Goal: Feedback & Contribution: Leave review/rating

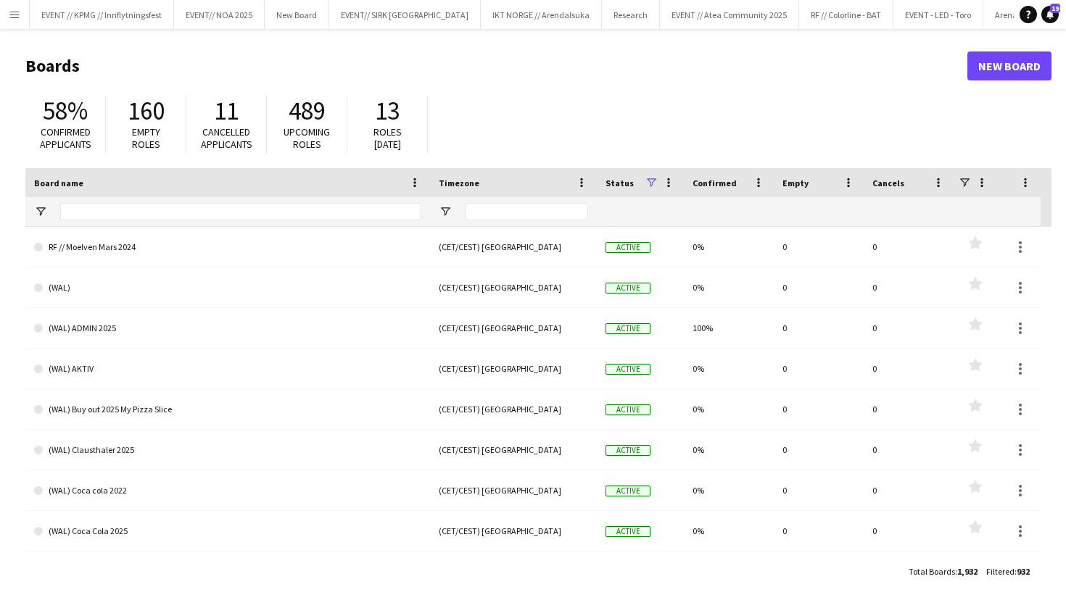
click at [6, 15] on button "Menu" at bounding box center [14, 14] width 29 height 29
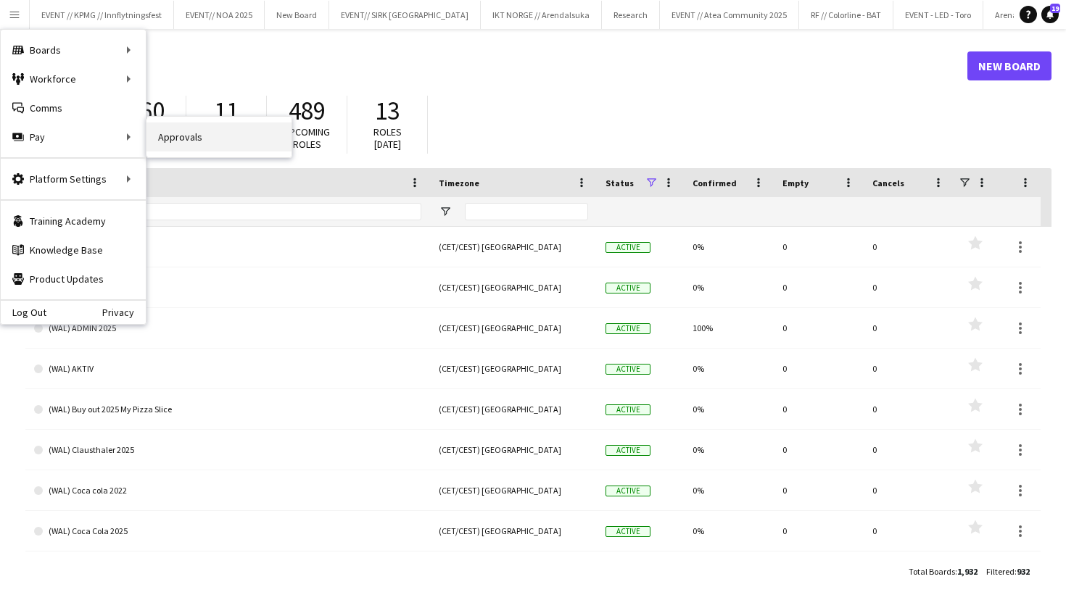
click at [168, 147] on link "Approvals" at bounding box center [219, 137] width 145 height 29
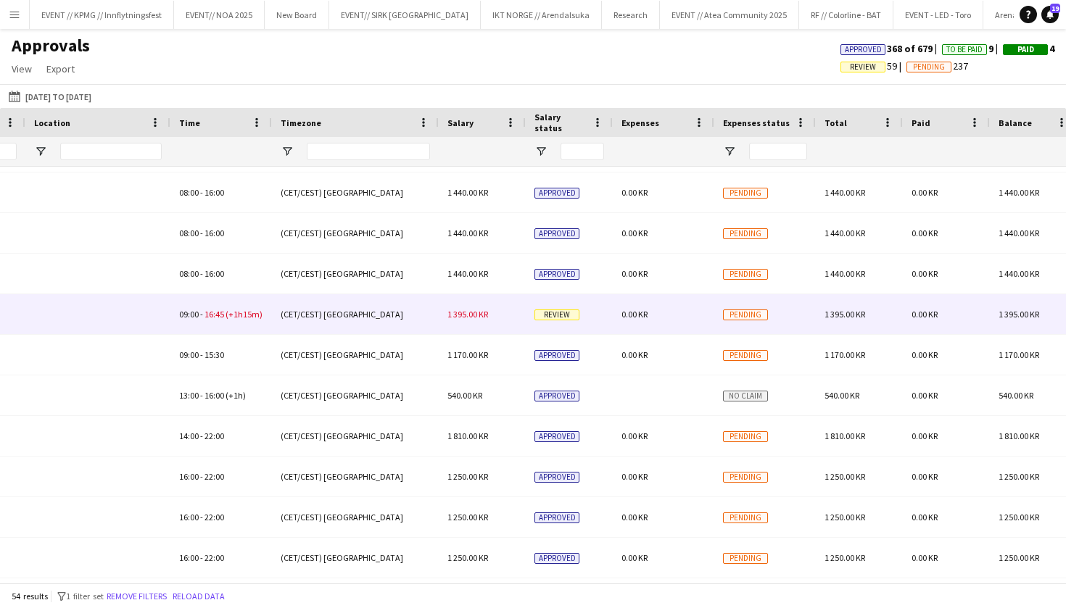
click at [492, 310] on div "1 395.00 KR" at bounding box center [482, 314] width 87 height 40
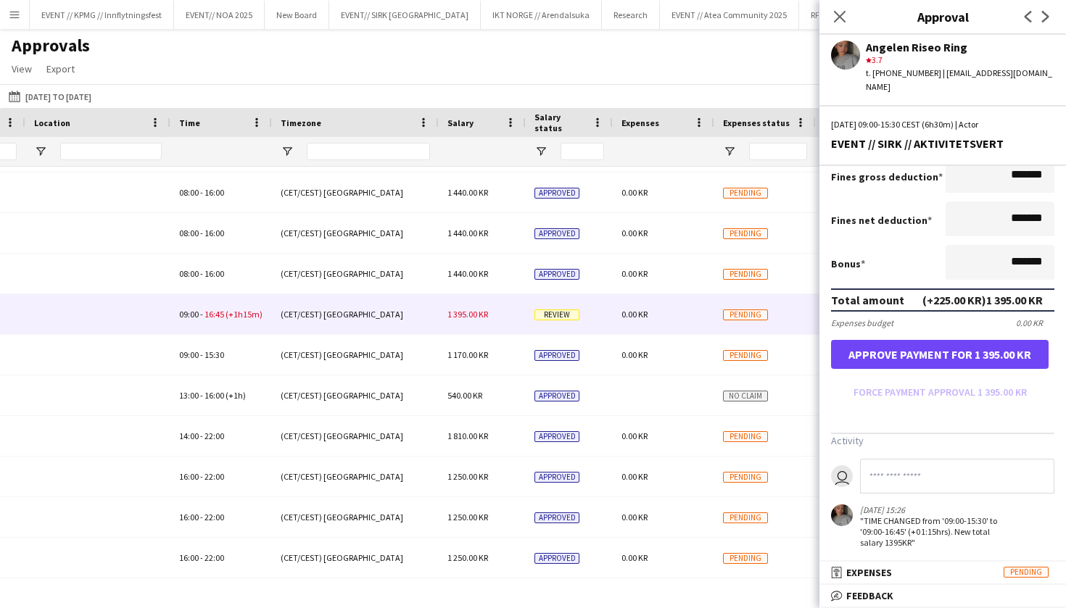
click at [973, 358] on button "Approve payment for 1 395.00 KR" at bounding box center [940, 354] width 218 height 29
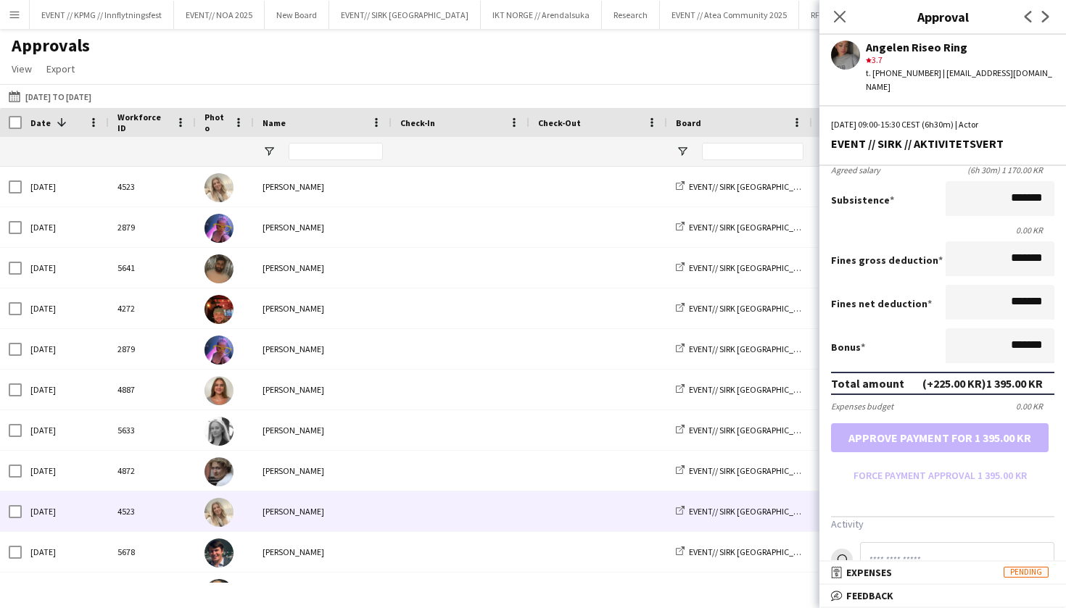
click at [680, 62] on div "Approvals View Customise view Customise filters Reset Filters Reset View Reset …" at bounding box center [533, 59] width 1066 height 49
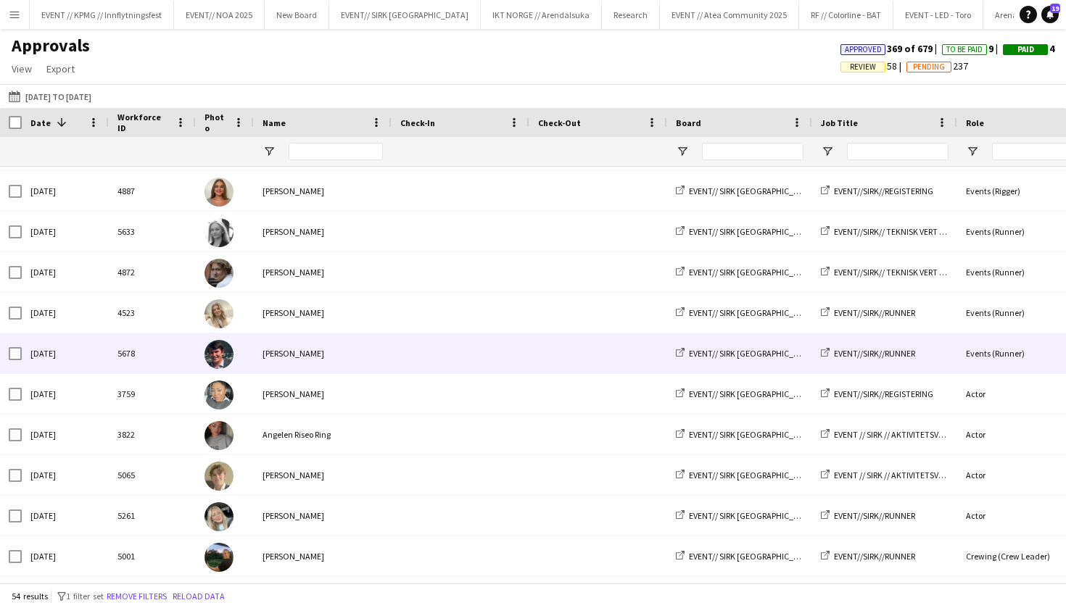
click at [432, 338] on span at bounding box center [460, 354] width 120 height 40
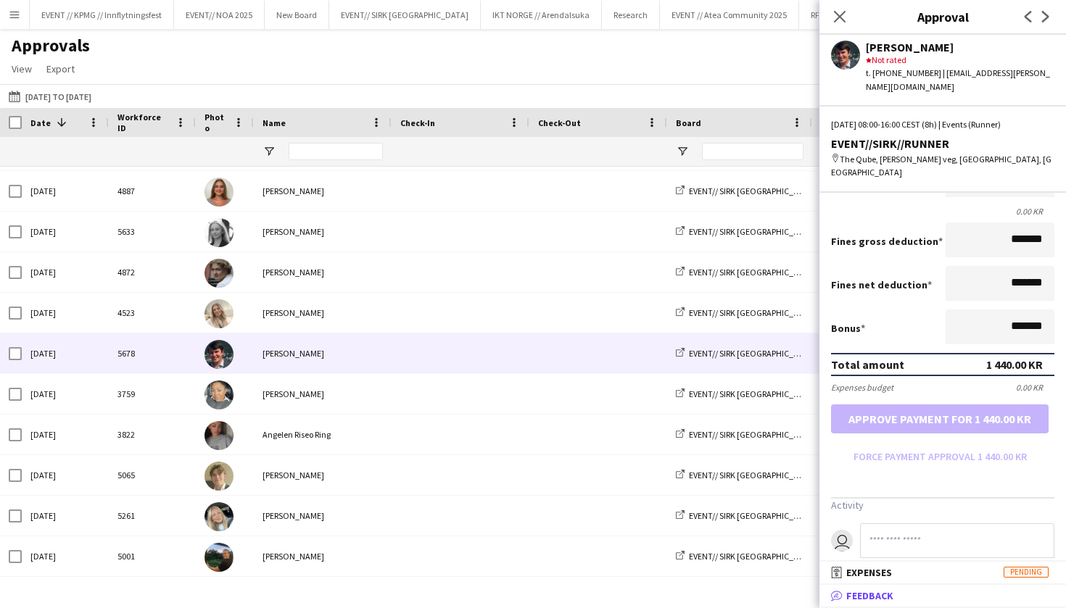
click at [875, 587] on mat-expansion-panel-header "bubble-pencil Feedback" at bounding box center [943, 596] width 247 height 22
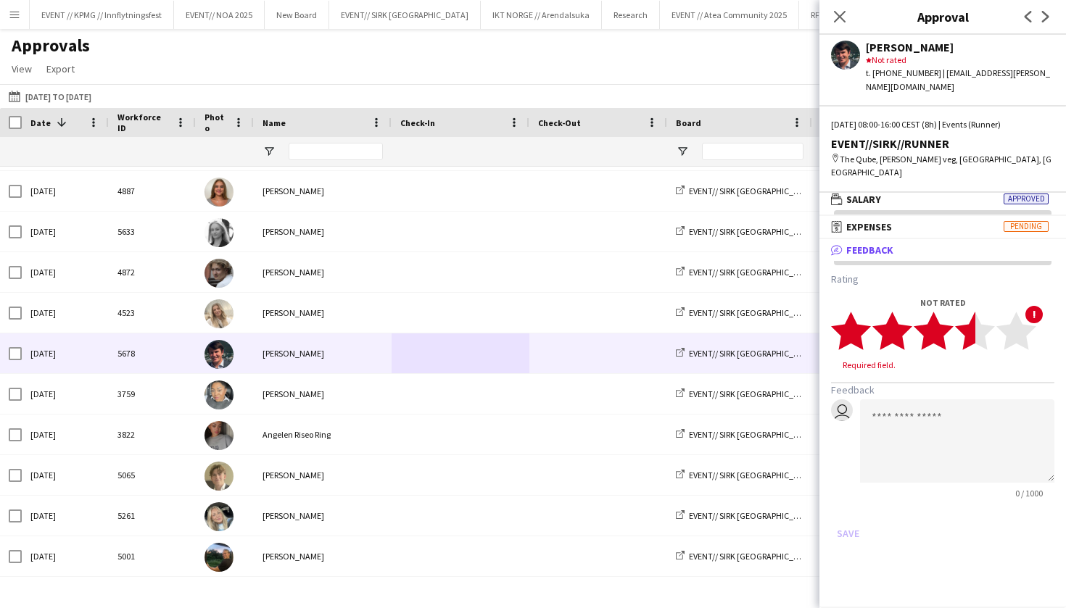
click at [967, 312] on polygon at bounding box center [975, 331] width 40 height 38
click at [930, 386] on textarea at bounding box center [957, 427] width 194 height 83
click at [948, 315] on icon "star" at bounding box center [934, 331] width 40 height 40
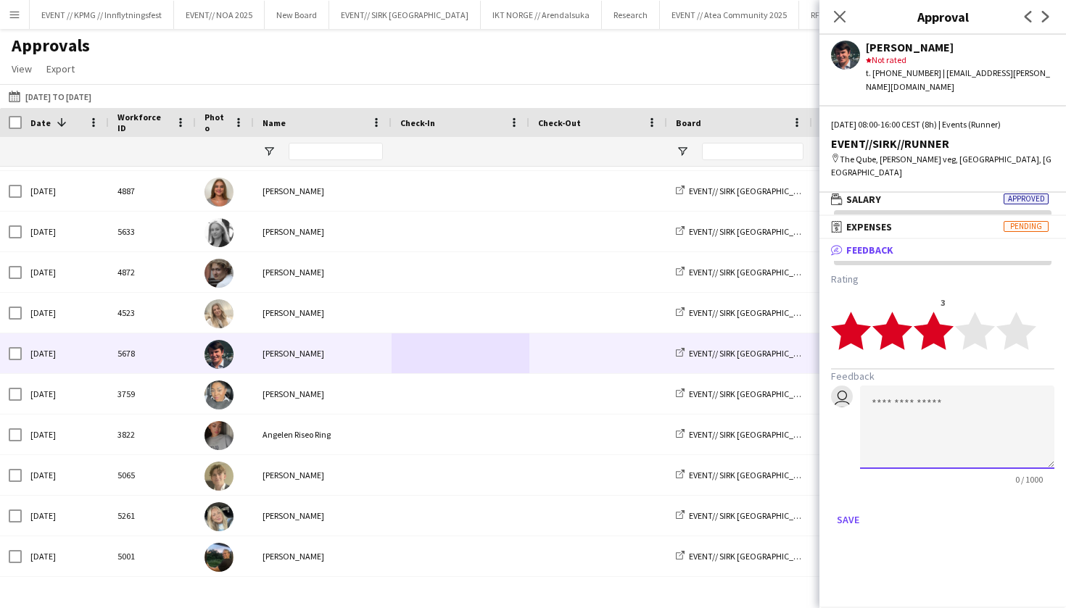
click at [925, 386] on textarea at bounding box center [957, 427] width 194 height 83
click at [913, 413] on textarea at bounding box center [957, 427] width 194 height 83
click at [912, 396] on textarea at bounding box center [957, 427] width 194 height 83
type textarea "*"
click at [876, 386] on textarea "**********" at bounding box center [957, 427] width 194 height 83
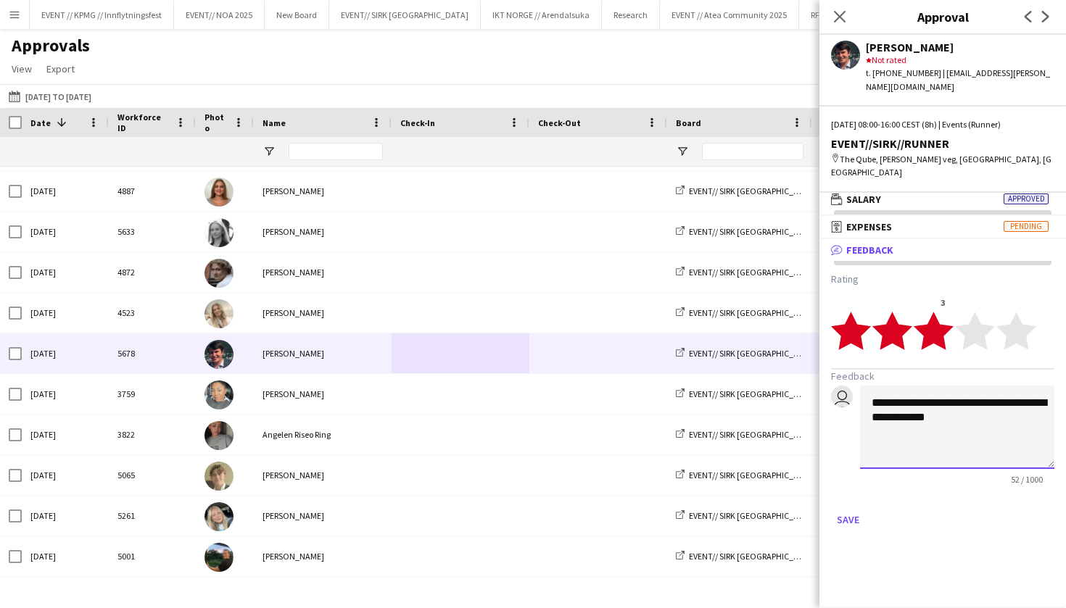
click at [980, 386] on textarea "**********" at bounding box center [957, 427] width 194 height 83
click at [986, 402] on textarea "**********" at bounding box center [957, 427] width 194 height 83
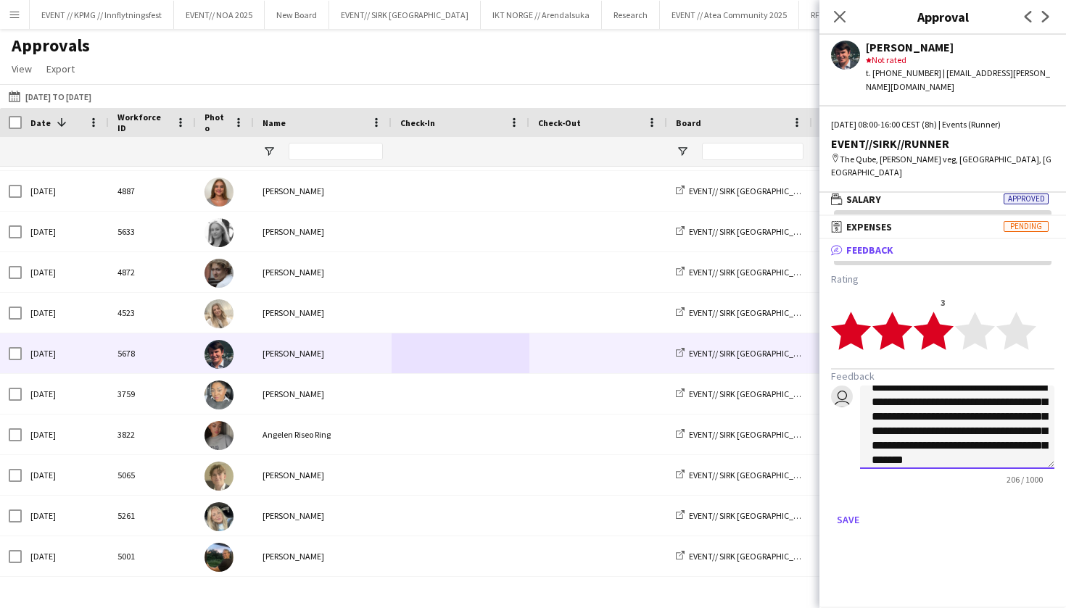
scroll to position [40, 0]
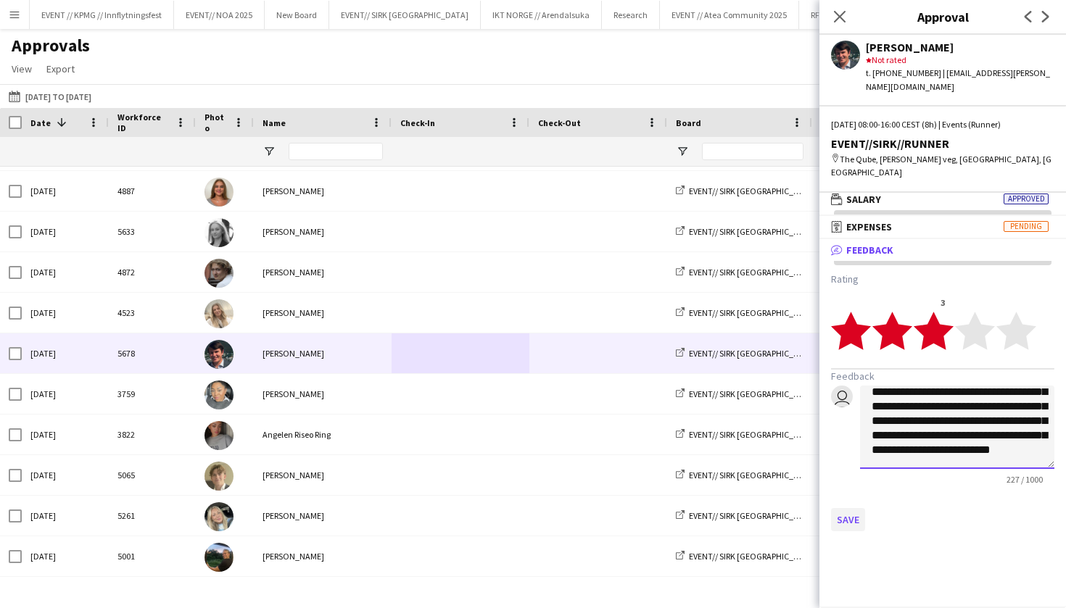
type textarea "**********"
click at [849, 508] on button "Save" at bounding box center [848, 519] width 34 height 23
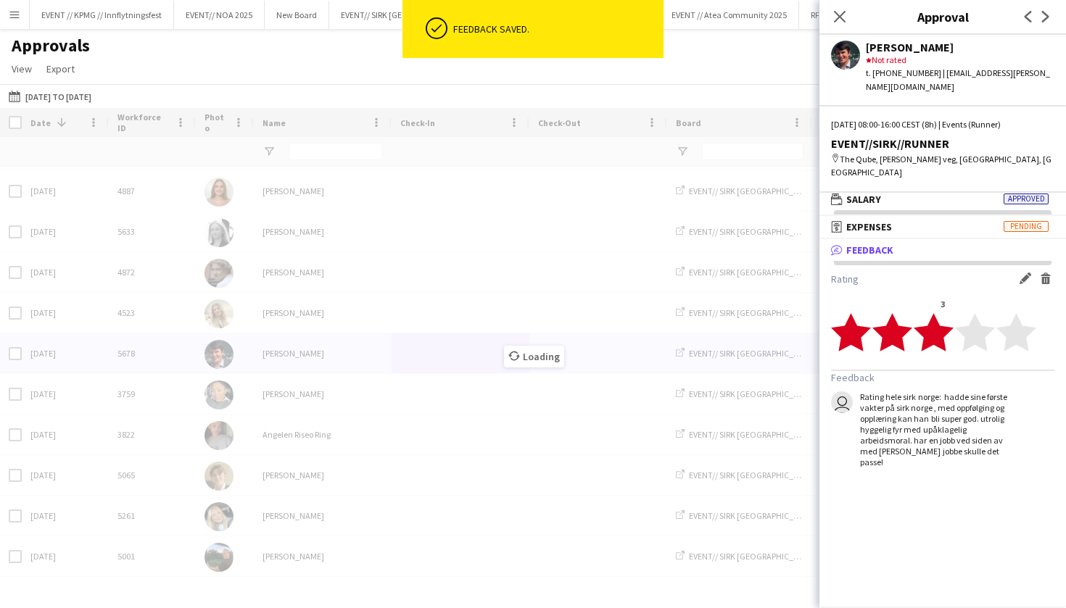
click at [420, 440] on div "Loading" at bounding box center [533, 345] width 1066 height 475
click at [418, 446] on div "Loading" at bounding box center [533, 345] width 1066 height 475
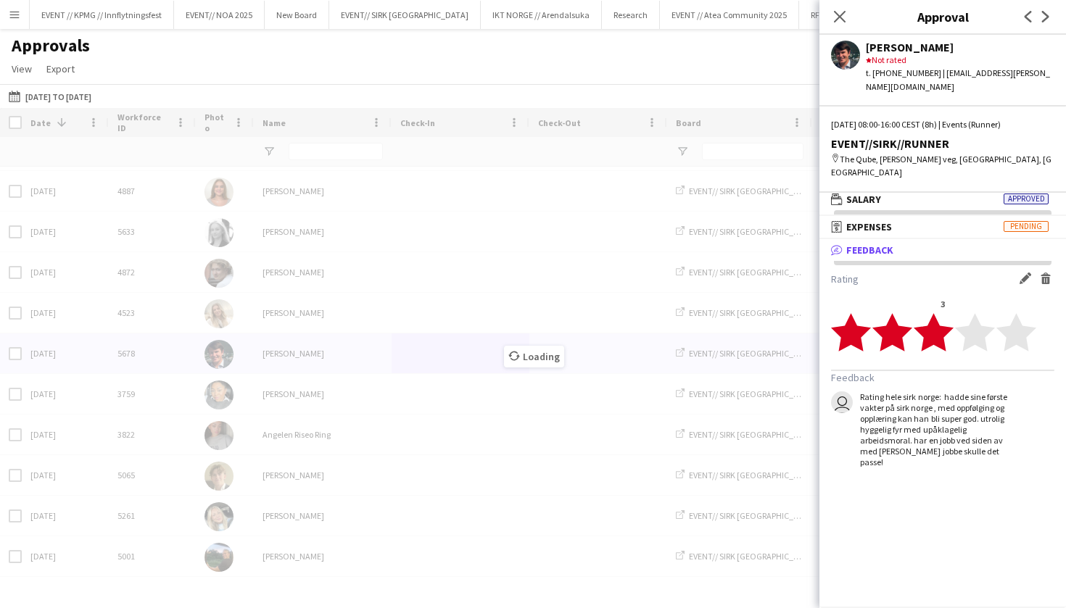
click at [397, 440] on div "Loading" at bounding box center [533, 345] width 1066 height 475
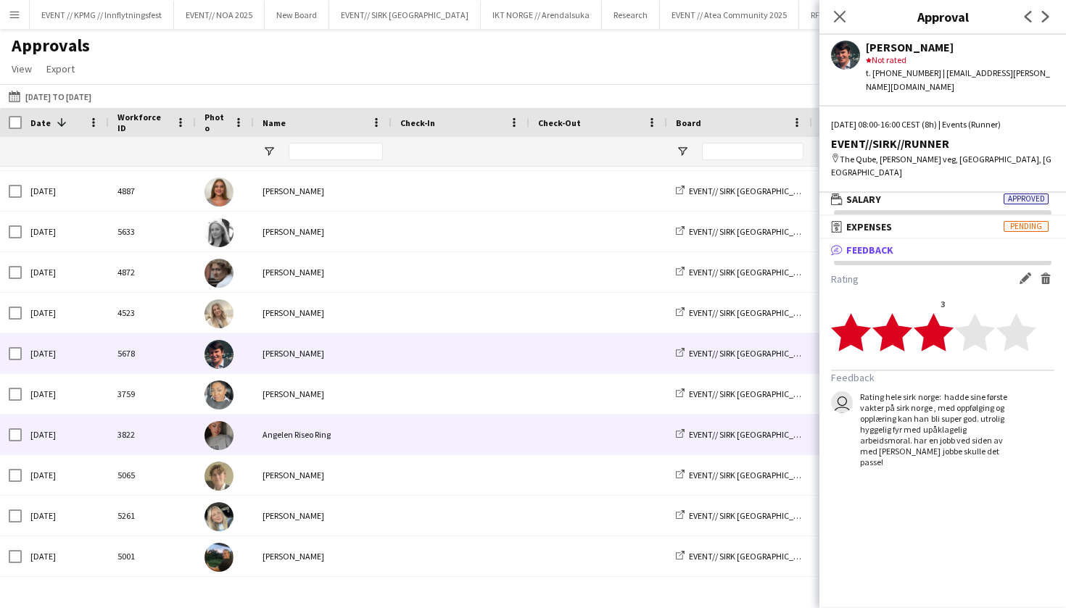
click at [399, 429] on div at bounding box center [461, 435] width 138 height 40
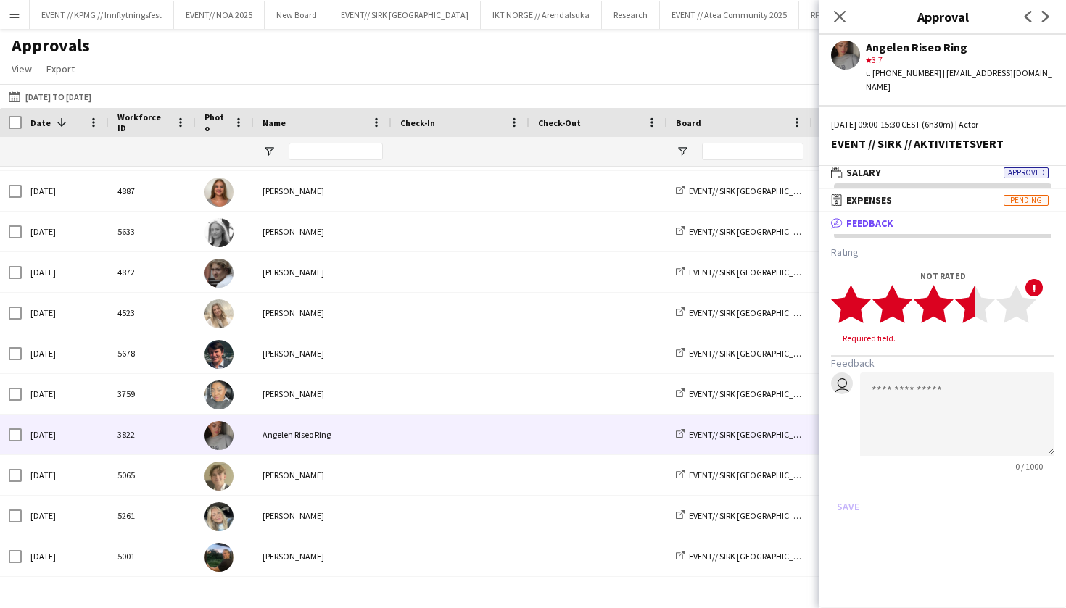
click at [956, 302] on icon "star" at bounding box center [975, 304] width 40 height 40
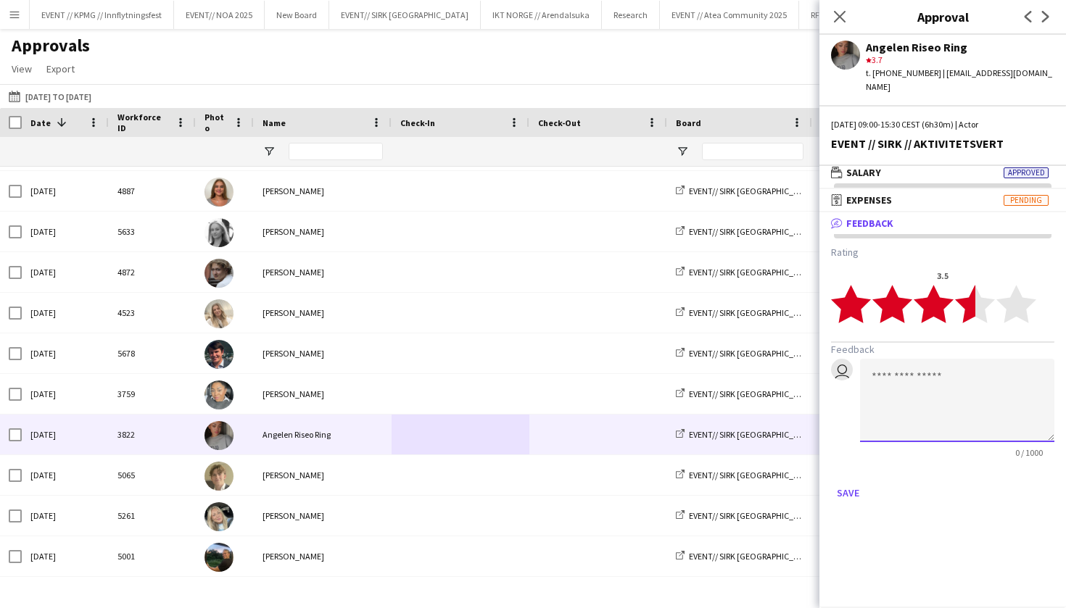
click at [931, 374] on textarea at bounding box center [957, 400] width 194 height 83
type textarea "*"
type textarea "**********"
click at [849, 482] on button "Save" at bounding box center [848, 493] width 34 height 23
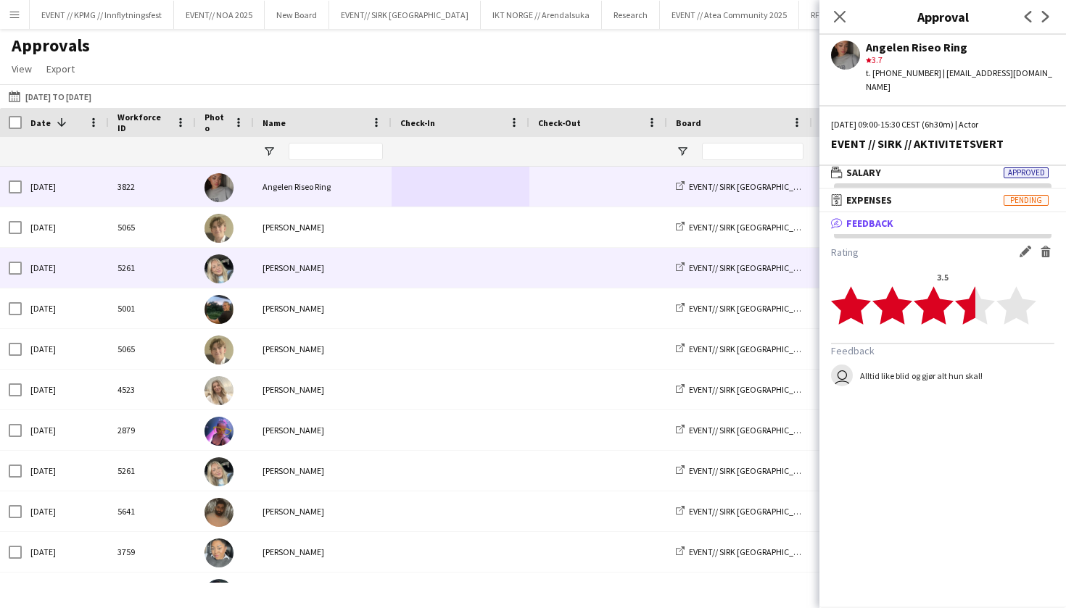
scroll to position [453, 0]
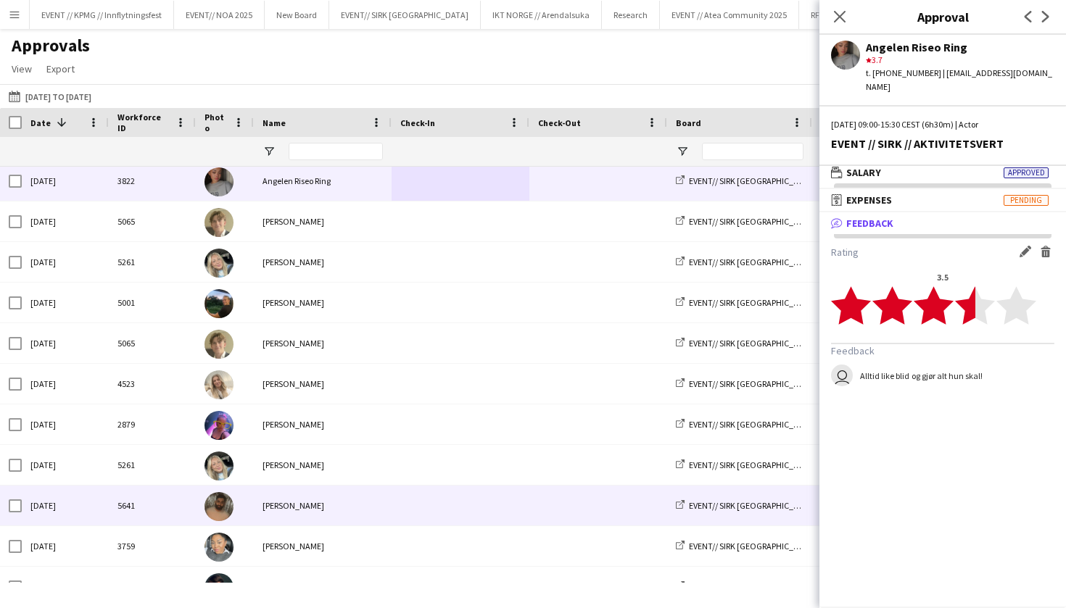
click at [372, 512] on div "[PERSON_NAME]" at bounding box center [323, 506] width 138 height 40
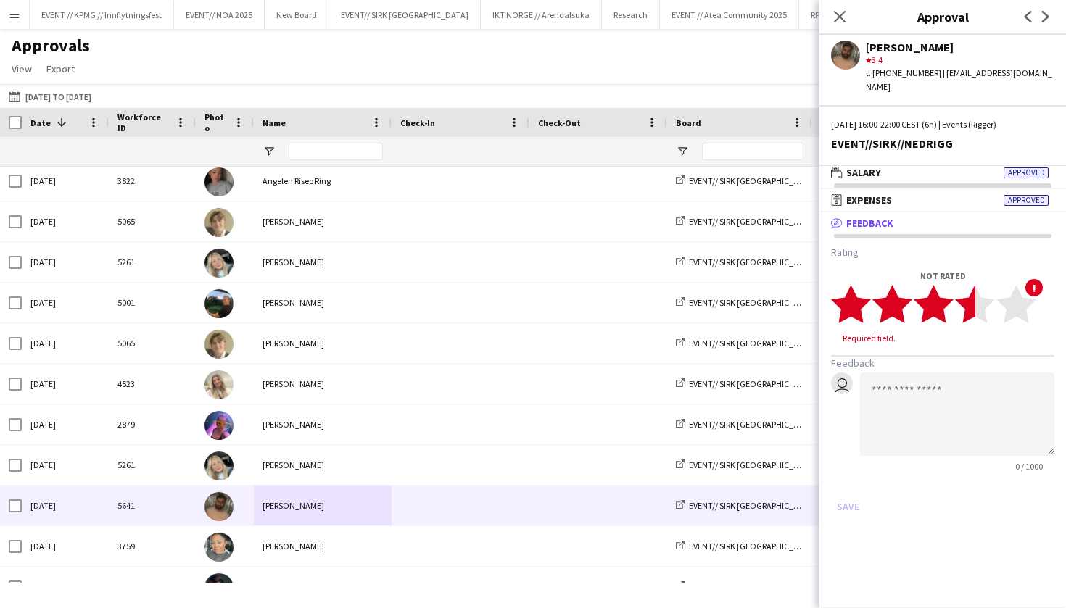
click at [955, 304] on icon "star" at bounding box center [975, 304] width 40 height 40
click at [940, 300] on polygon at bounding box center [934, 305] width 40 height 38
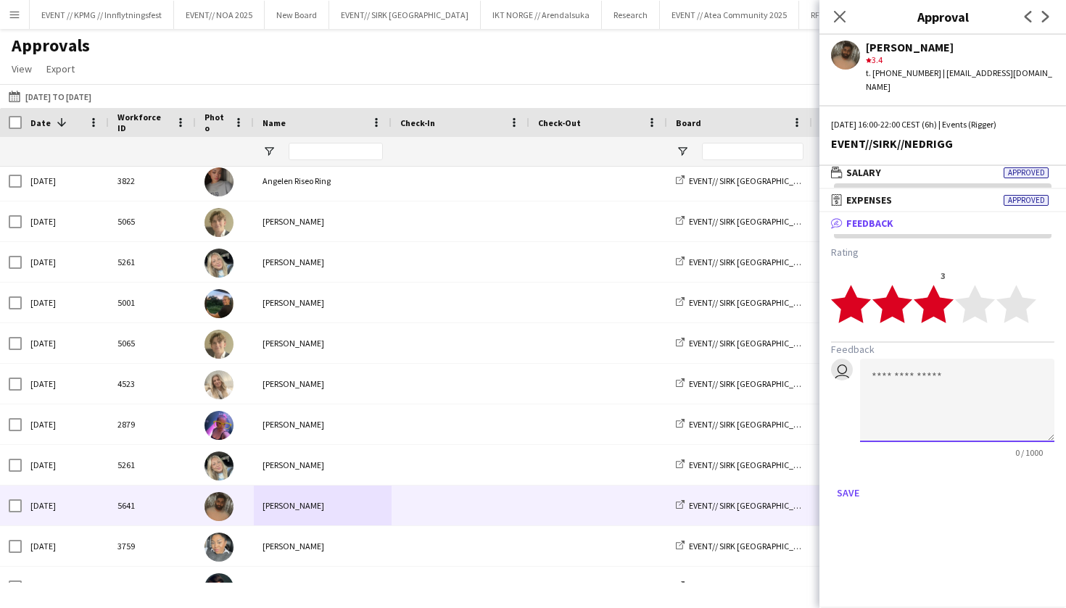
click at [940, 359] on textarea at bounding box center [957, 400] width 194 height 83
click at [857, 61] on app-user-avatar at bounding box center [845, 55] width 29 height 29
click at [912, 374] on textarea at bounding box center [957, 400] width 194 height 83
type textarea "*"
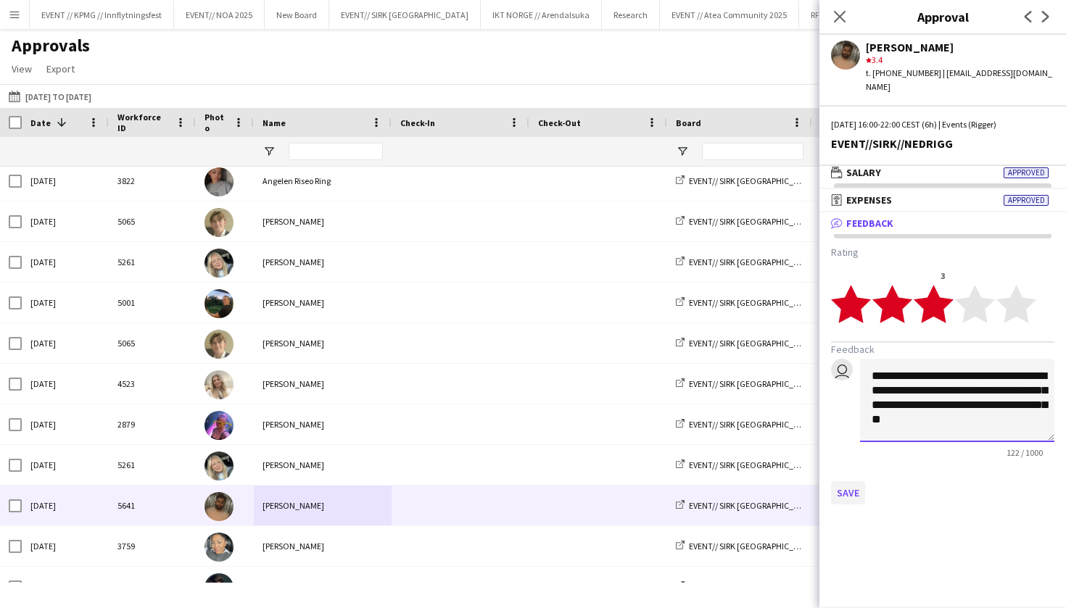
type textarea "**********"
click at [846, 488] on button "Save" at bounding box center [848, 493] width 34 height 23
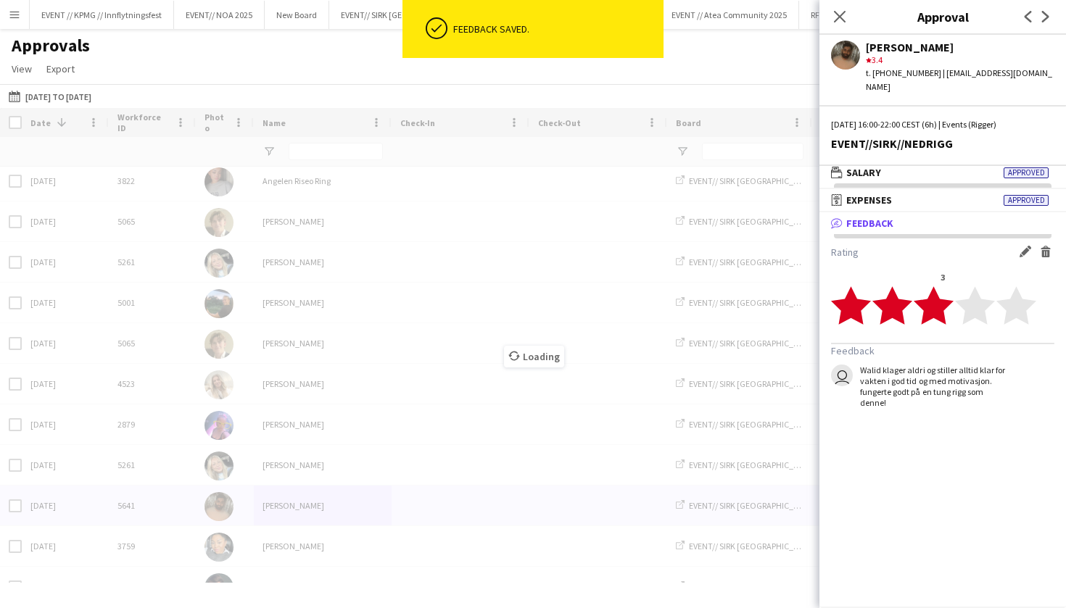
click at [855, 49] on app-user-avatar at bounding box center [845, 55] width 29 height 29
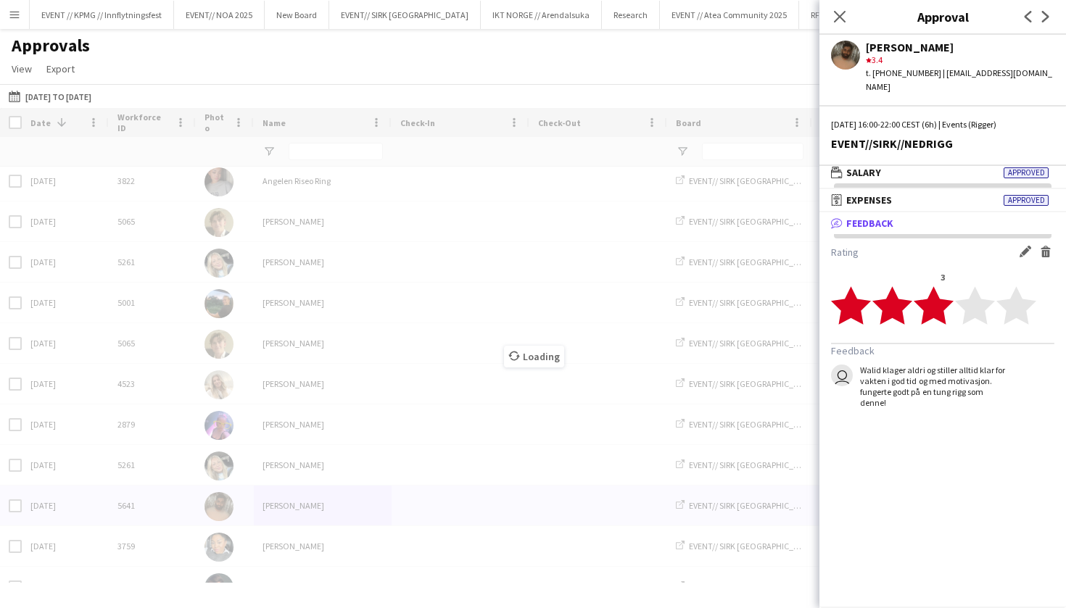
click at [505, 368] on div "Loading" at bounding box center [533, 345] width 1066 height 475
click at [232, 500] on div "Loading" at bounding box center [533, 345] width 1066 height 475
click at [234, 509] on div "Loading" at bounding box center [533, 345] width 1066 height 475
click at [283, 503] on div "Loading" at bounding box center [533, 345] width 1066 height 475
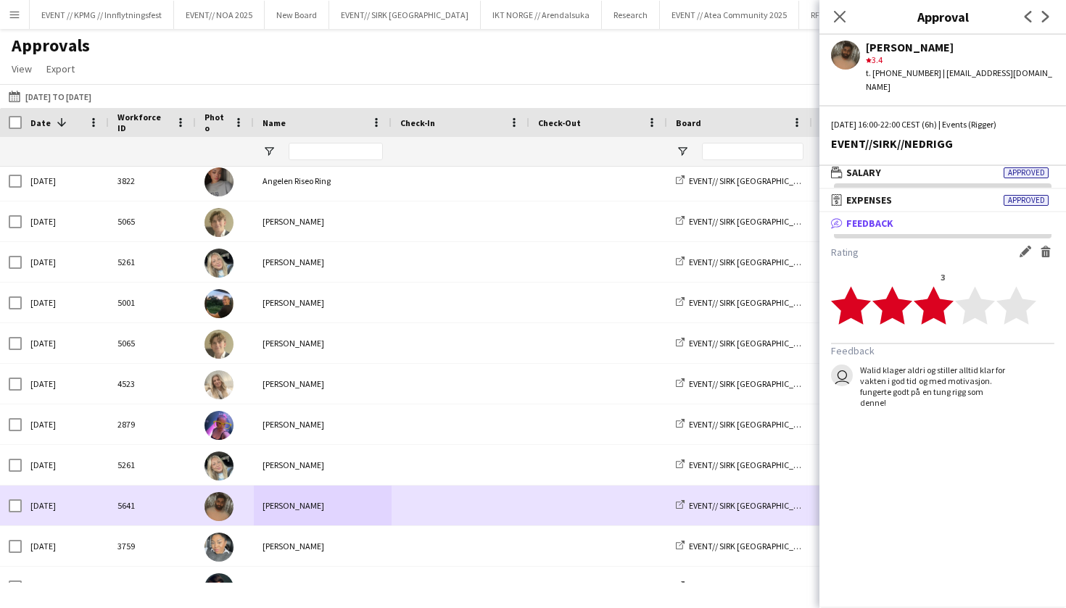
click at [215, 515] on img at bounding box center [219, 506] width 29 height 29
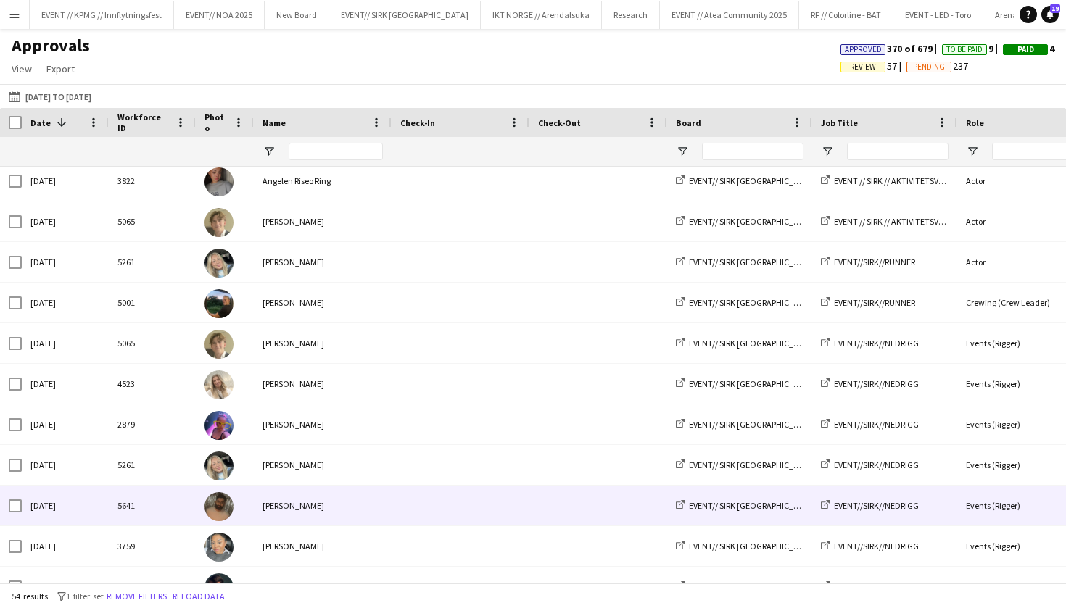
click at [209, 516] on img at bounding box center [219, 506] width 29 height 29
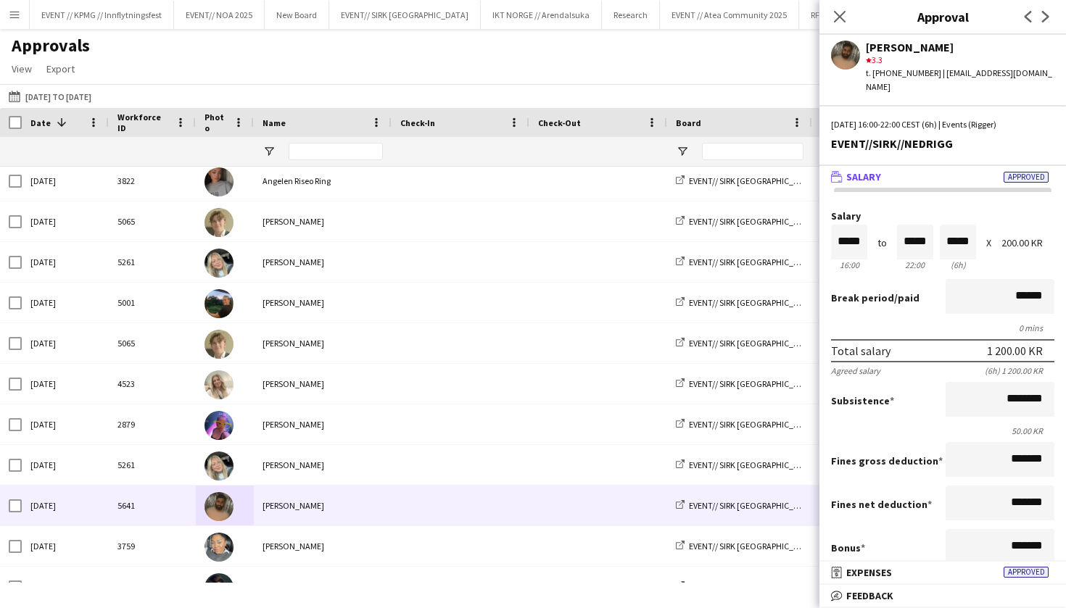
click at [840, 66] on app-user-avatar at bounding box center [845, 55] width 29 height 29
click at [870, 44] on div "[PERSON_NAME]" at bounding box center [960, 47] width 189 height 13
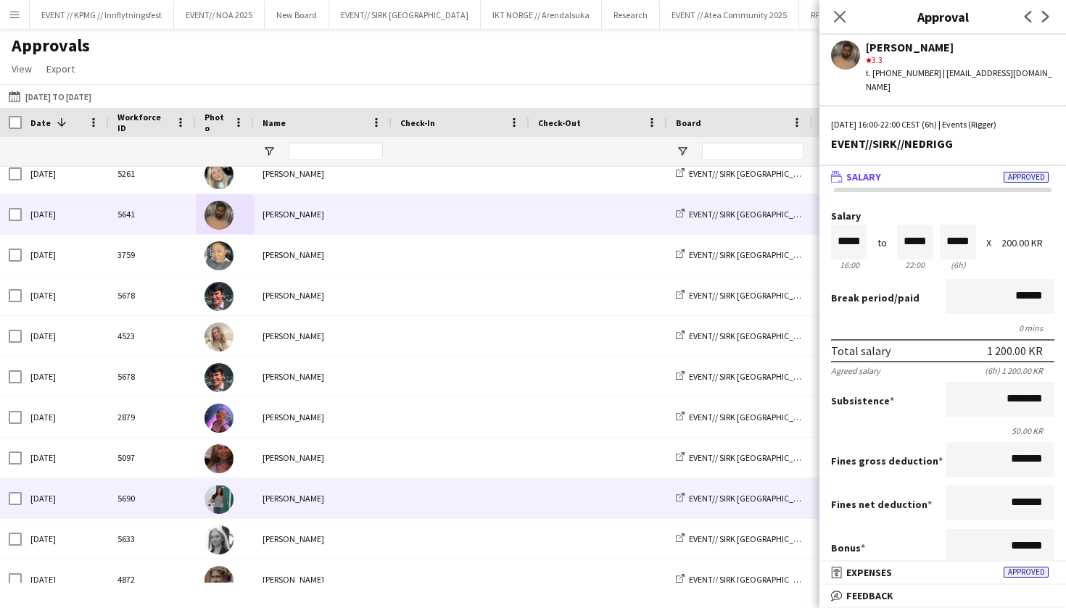
scroll to position [749, 0]
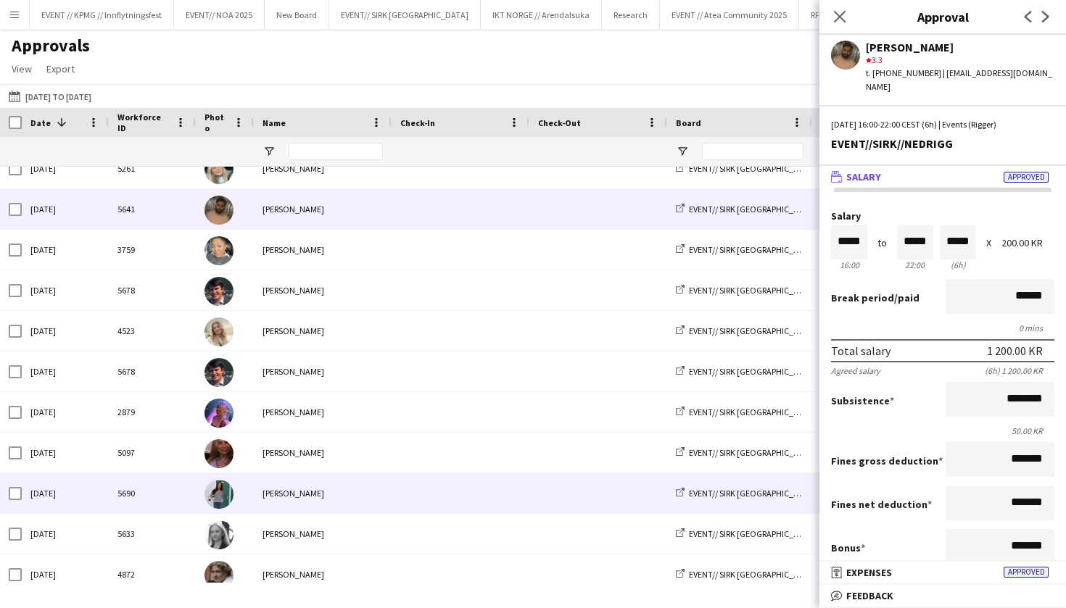
click at [440, 487] on span at bounding box center [460, 494] width 120 height 40
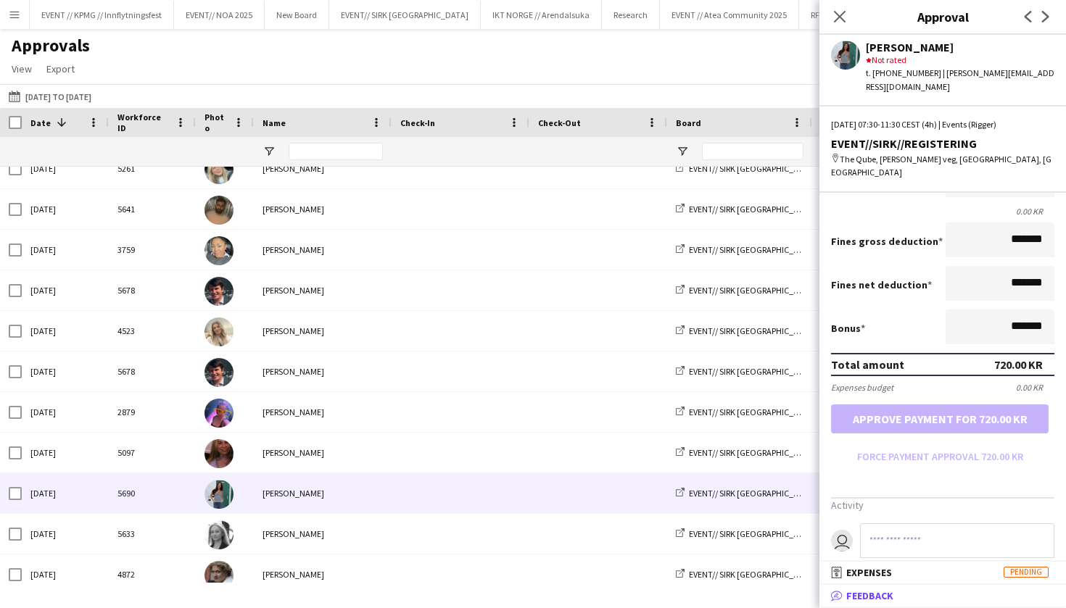
click at [882, 594] on span "Feedback" at bounding box center [869, 596] width 47 height 13
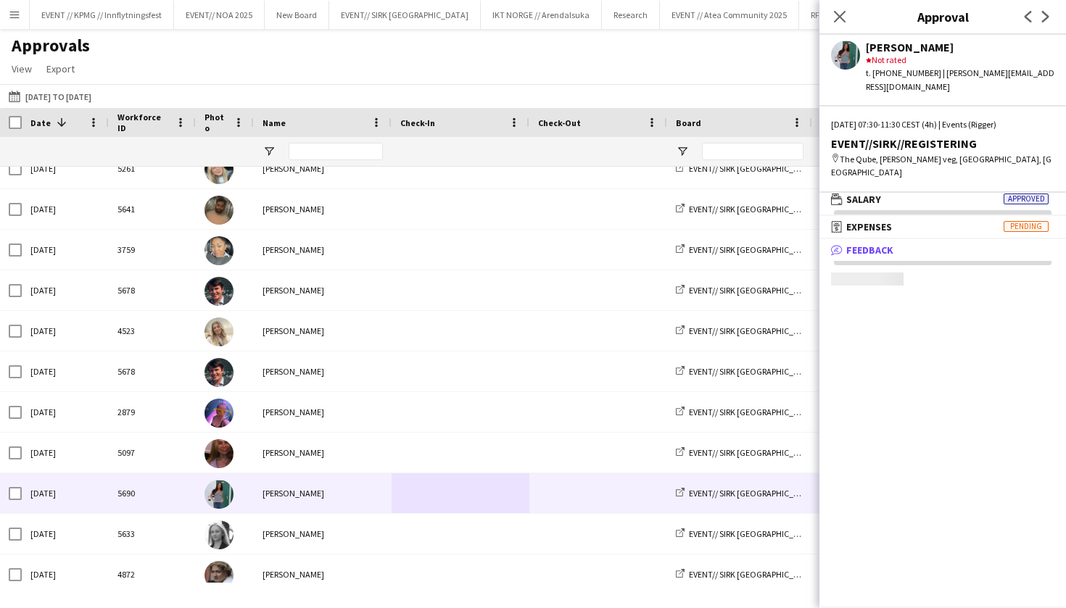
scroll to position [4, 0]
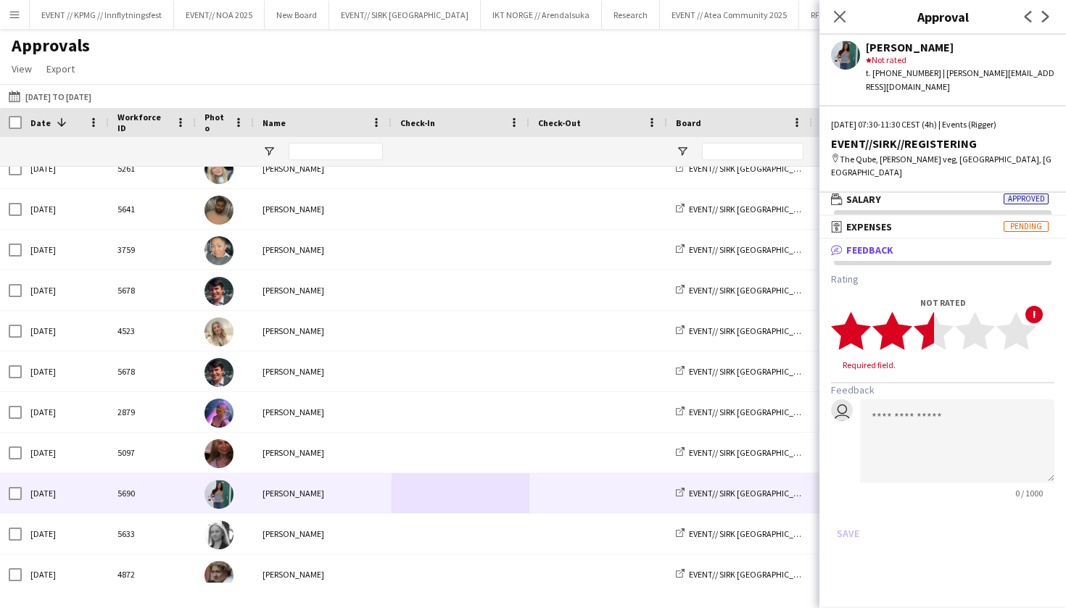
click at [934, 316] on icon "star" at bounding box center [934, 331] width 40 height 40
click at [946, 313] on icon "star" at bounding box center [934, 331] width 40 height 40
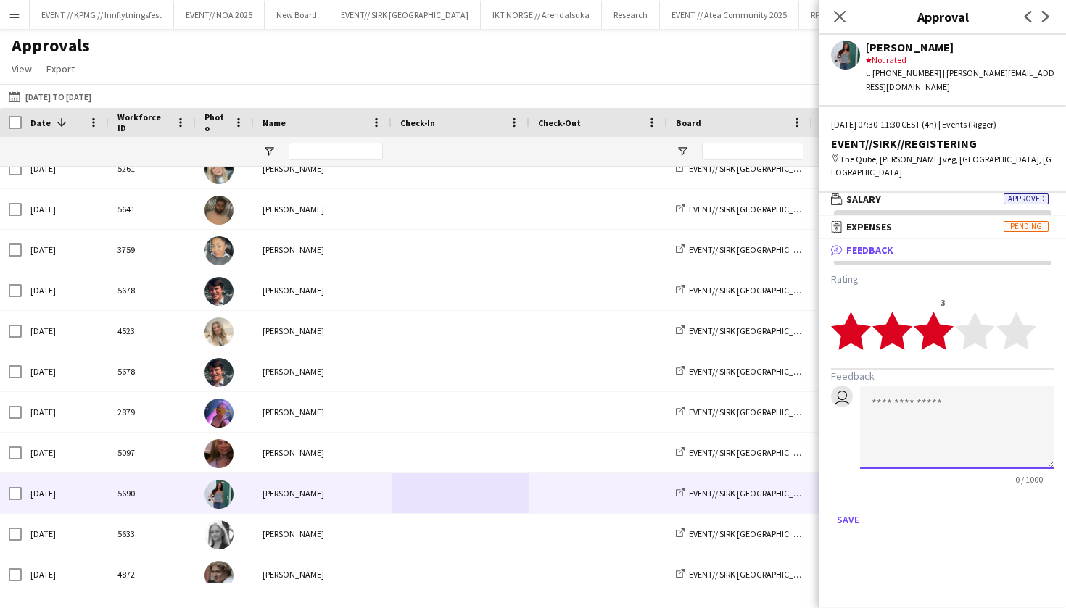
click at [934, 389] on textarea at bounding box center [957, 427] width 194 height 83
type textarea "*"
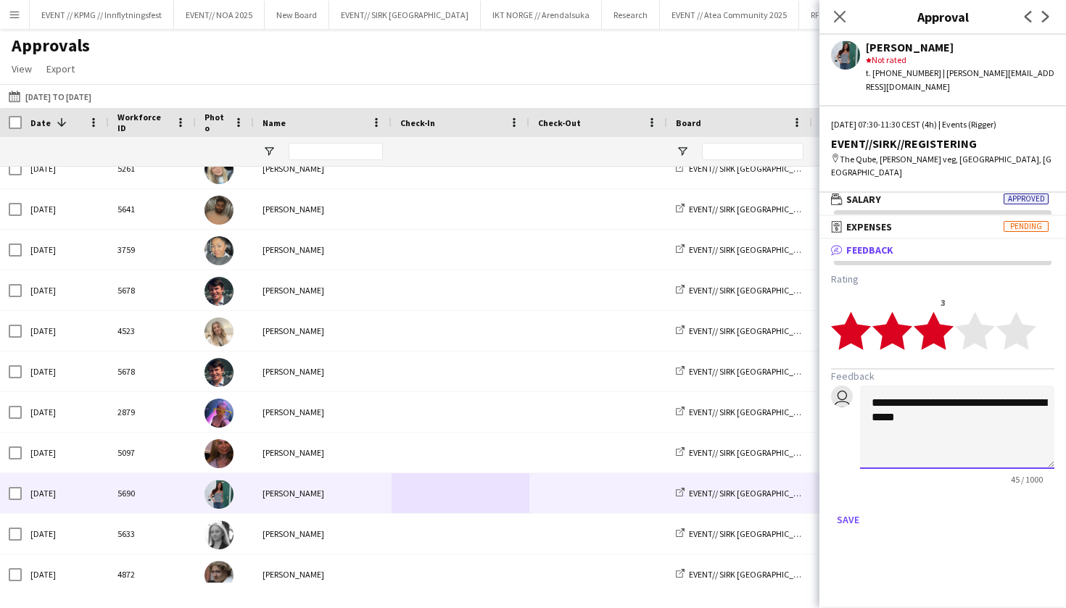
click at [883, 392] on textarea "**********" at bounding box center [957, 427] width 194 height 83
type textarea "**********"
click at [850, 508] on button "Save" at bounding box center [848, 519] width 34 height 23
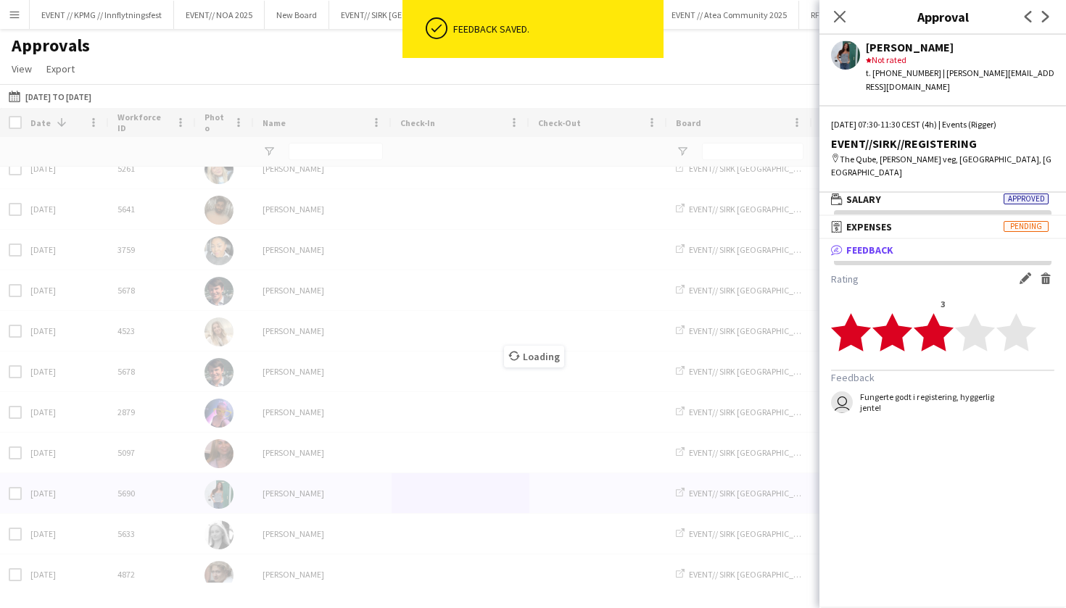
click at [366, 561] on div "Loading" at bounding box center [533, 345] width 1066 height 475
click at [376, 533] on div "Loading" at bounding box center [533, 345] width 1066 height 475
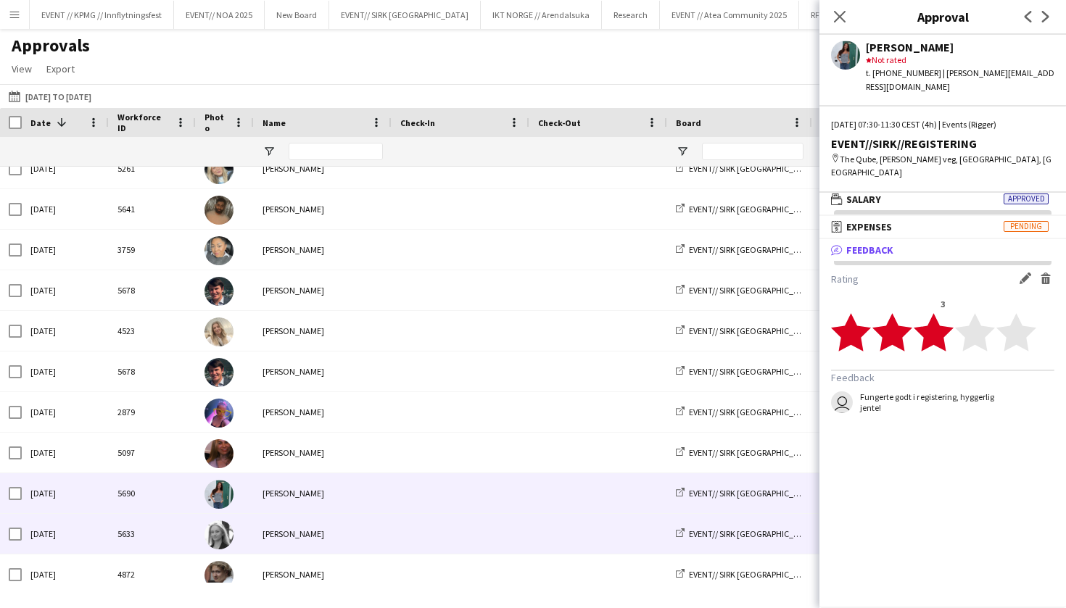
click at [364, 536] on div "Maria Grefberg" at bounding box center [323, 534] width 138 height 40
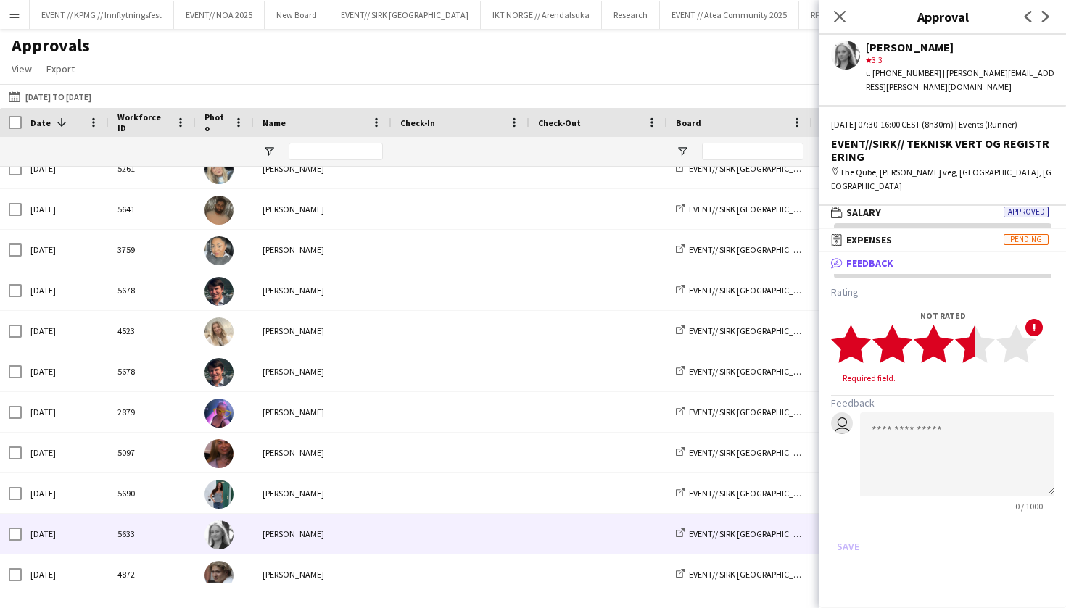
click at [964, 325] on polygon at bounding box center [975, 344] width 40 height 38
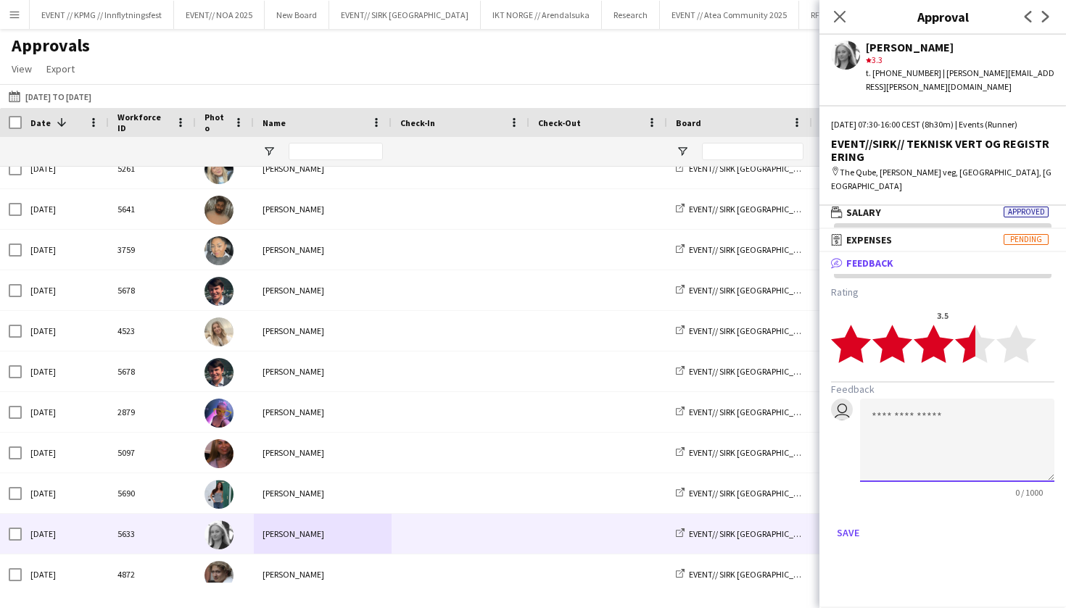
click at [933, 431] on textarea at bounding box center [957, 440] width 194 height 83
click at [936, 325] on polygon at bounding box center [934, 344] width 40 height 38
click at [921, 441] on textarea at bounding box center [957, 440] width 194 height 83
type textarea "*"
type textarea "**********"
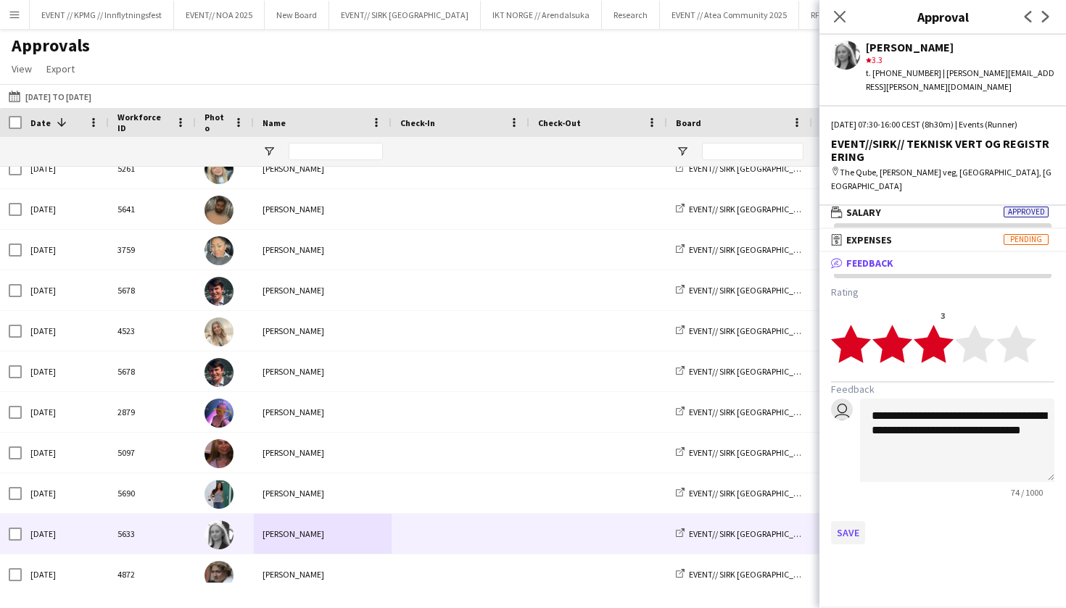
click at [843, 521] on button "Save" at bounding box center [848, 532] width 34 height 23
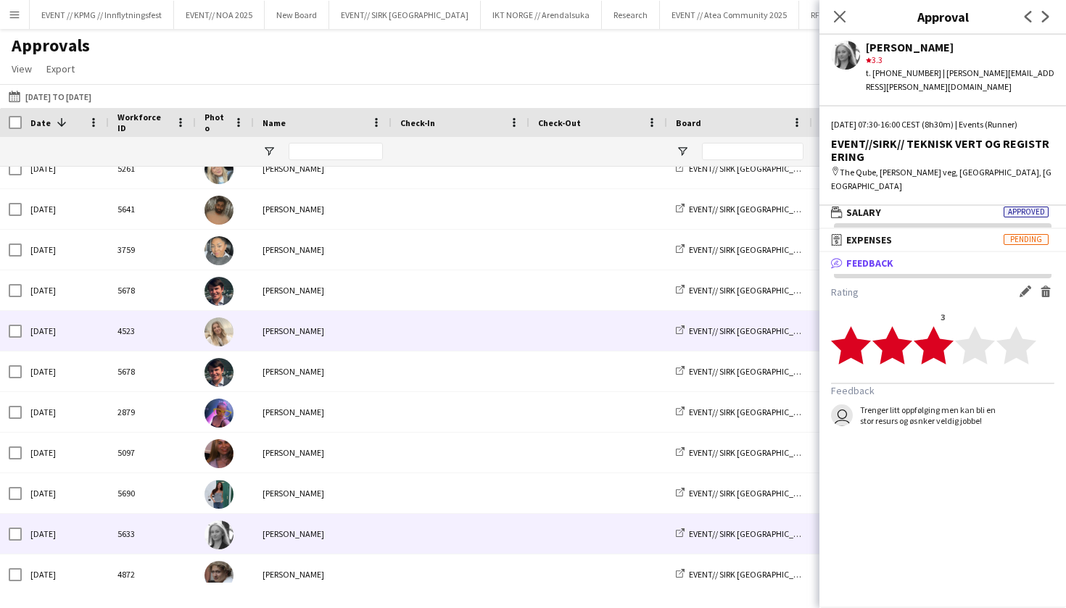
click at [487, 346] on span at bounding box center [460, 331] width 120 height 40
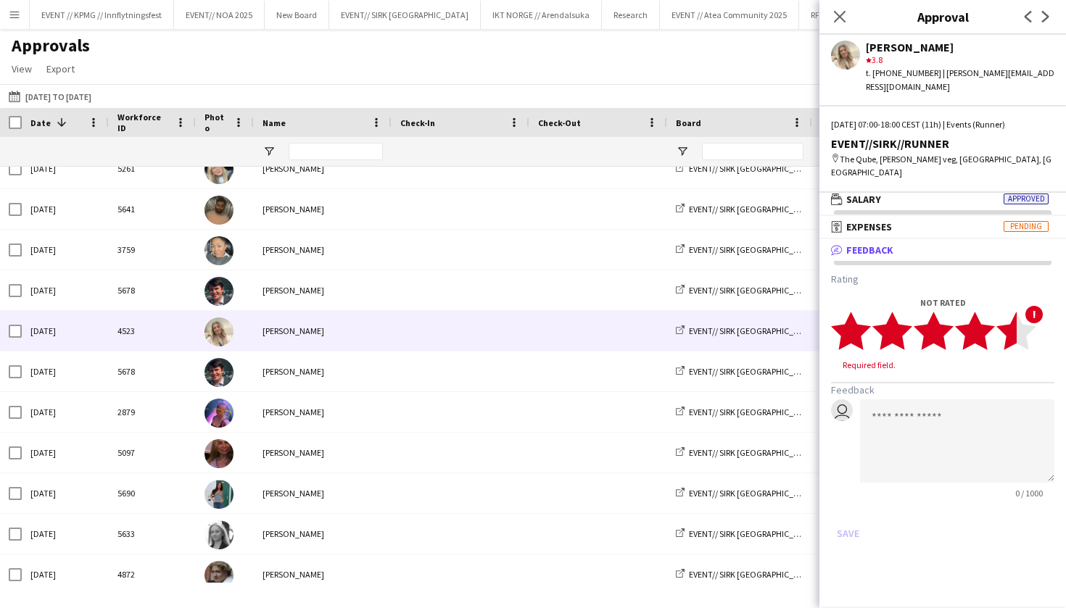
click at [1015, 312] on polygon at bounding box center [1016, 331] width 40 height 38
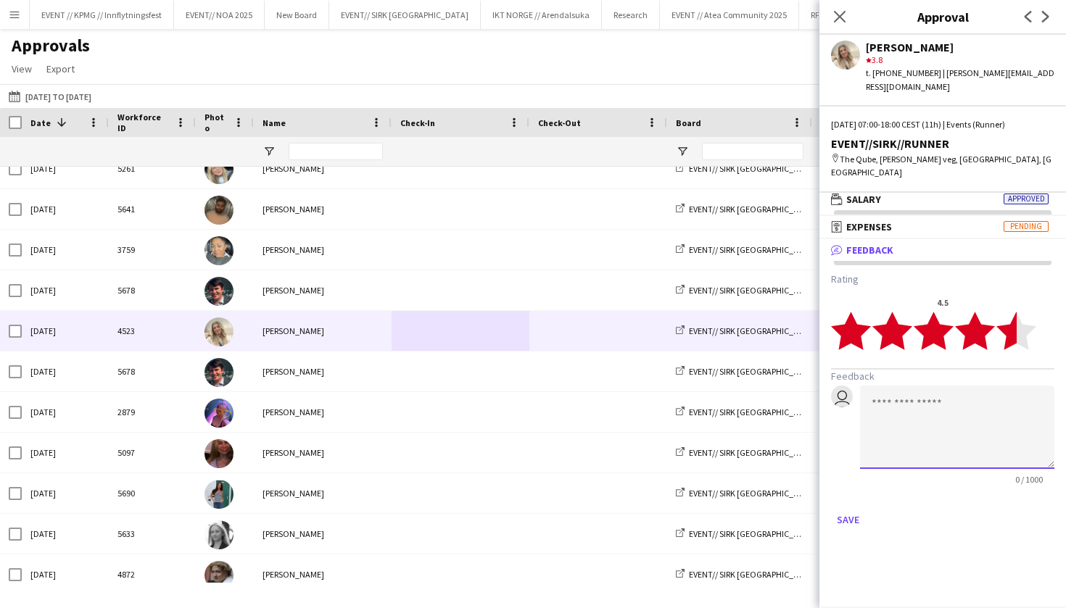
click at [949, 391] on textarea at bounding box center [957, 427] width 194 height 83
type textarea "**********"
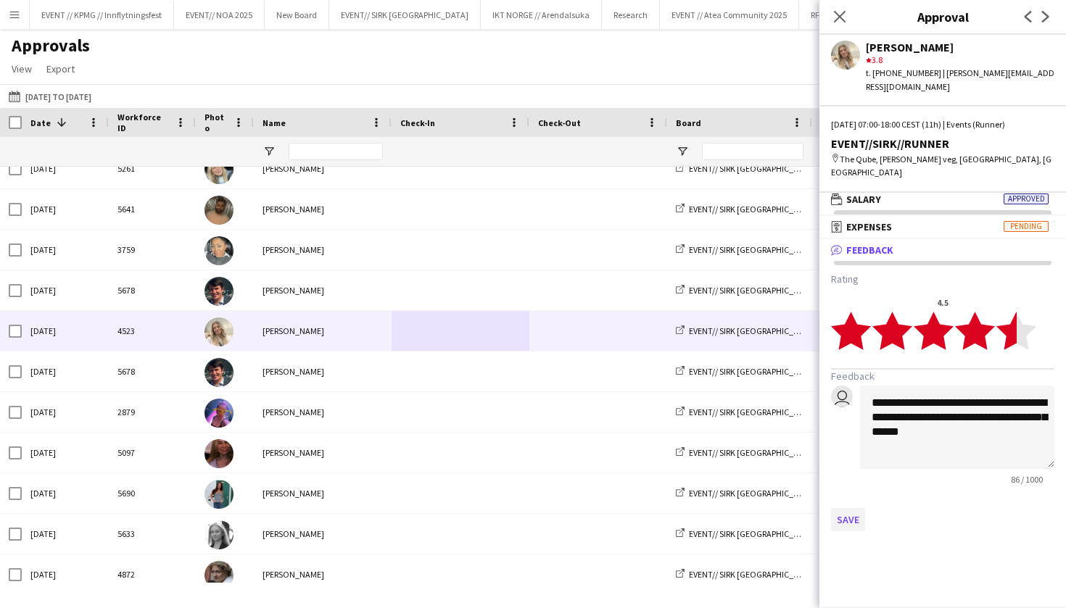
click at [857, 508] on button "Save" at bounding box center [848, 519] width 34 height 23
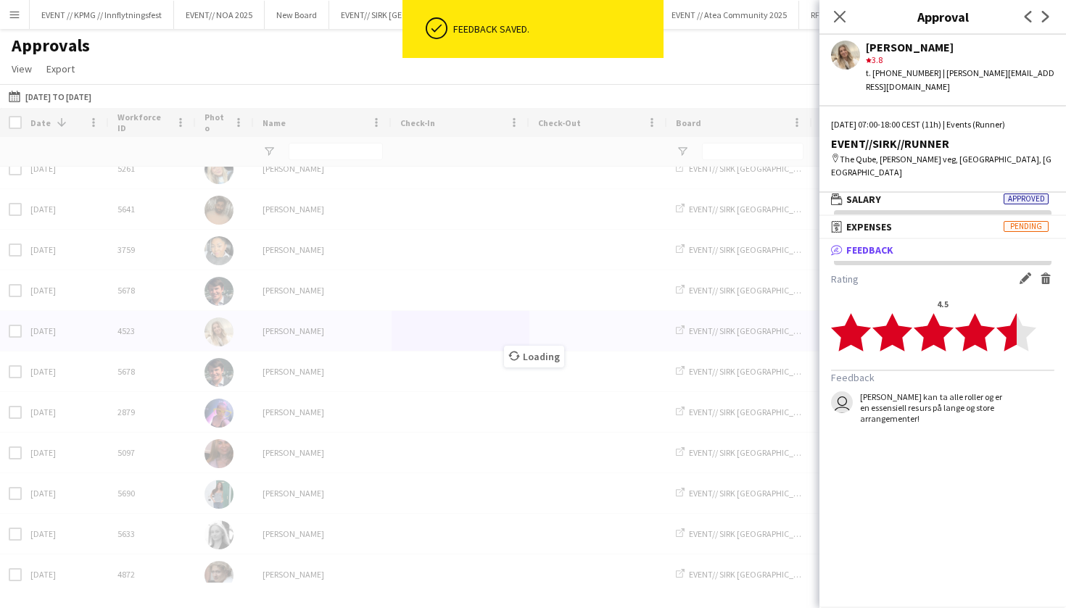
scroll to position [0, 0]
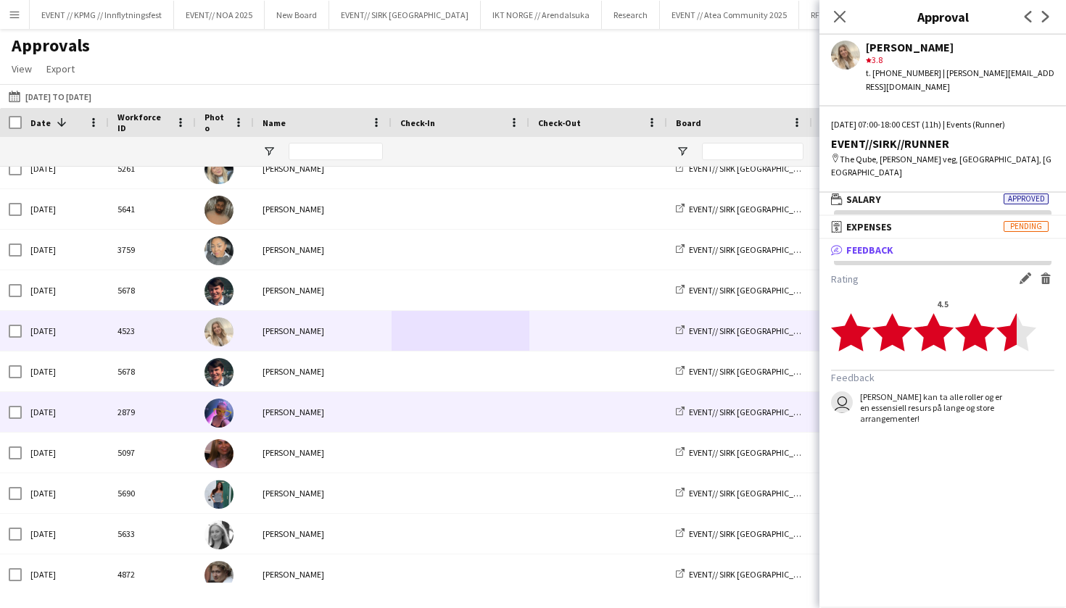
click at [457, 414] on span at bounding box center [460, 412] width 120 height 40
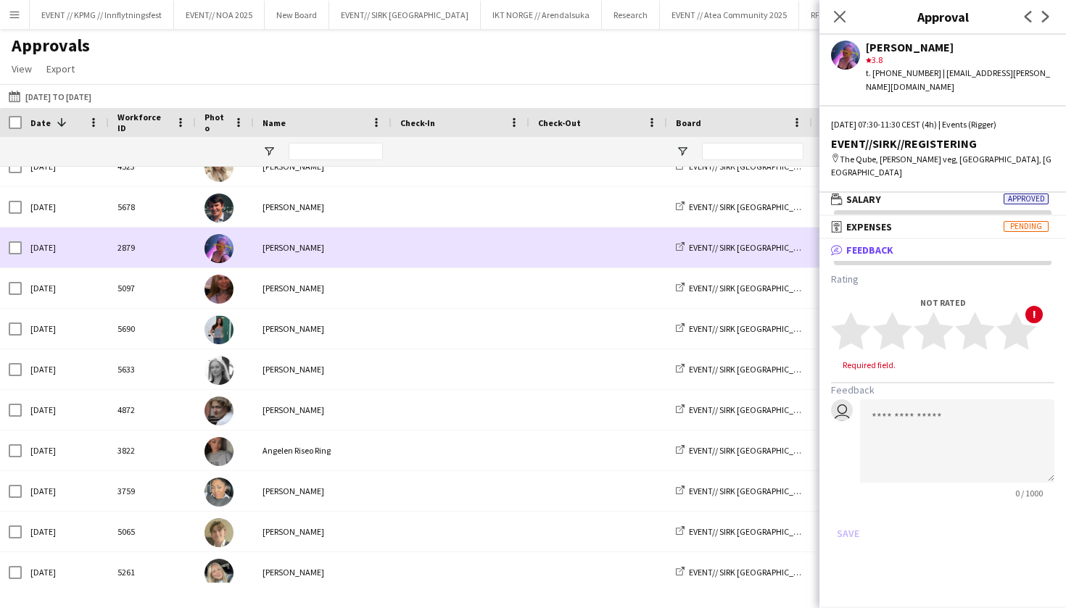
scroll to position [923, 0]
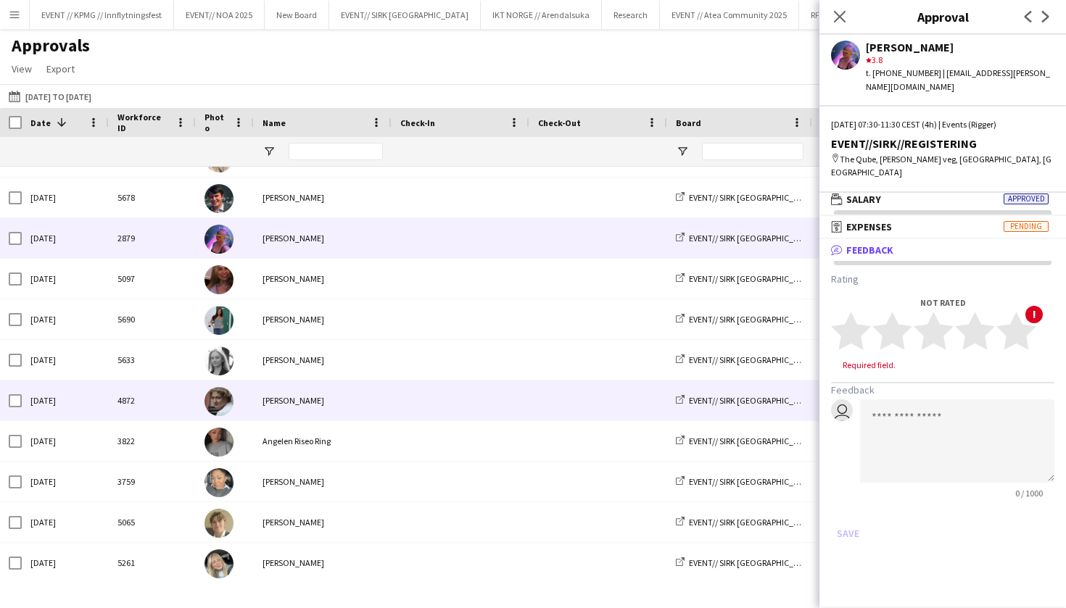
click at [608, 393] on span at bounding box center [598, 401] width 120 height 40
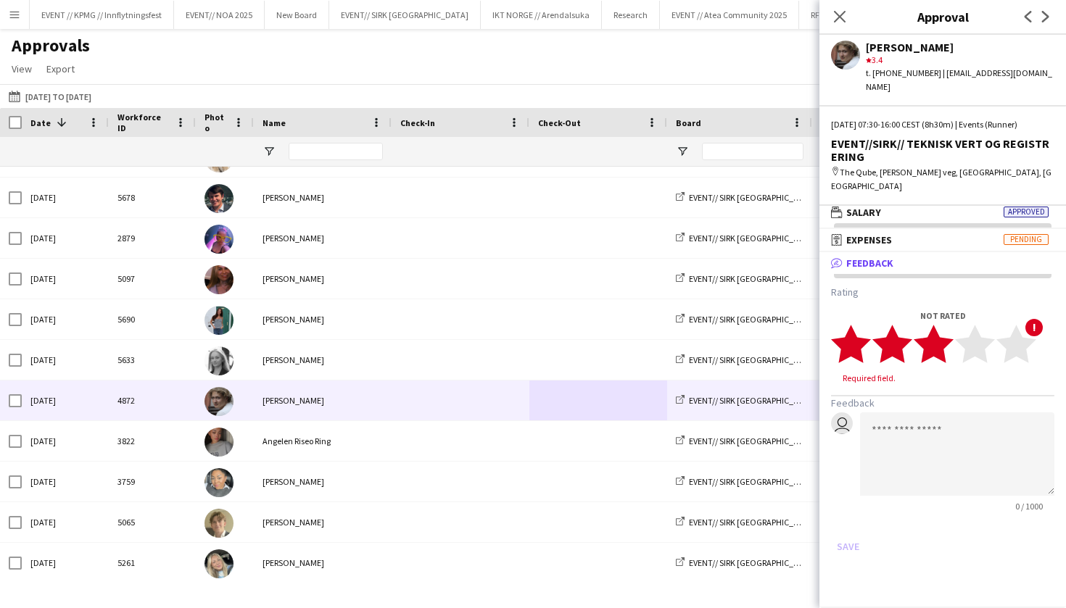
click at [939, 325] on polygon at bounding box center [934, 344] width 40 height 38
click at [925, 405] on textarea at bounding box center [957, 440] width 194 height 83
type textarea "*"
click at [845, 521] on button "Save" at bounding box center [848, 532] width 34 height 23
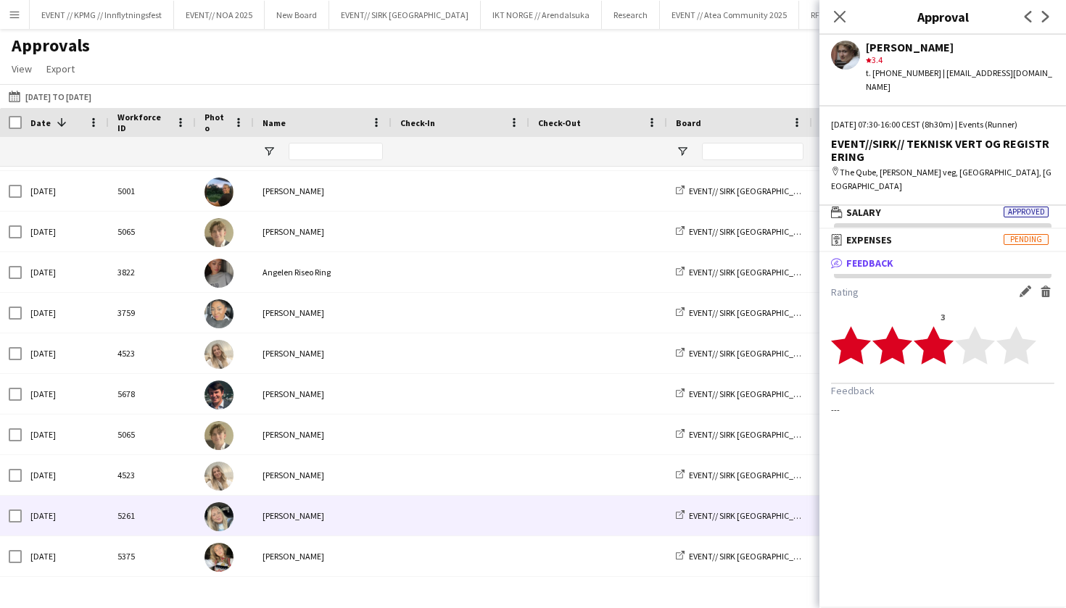
scroll to position [1493, 0]
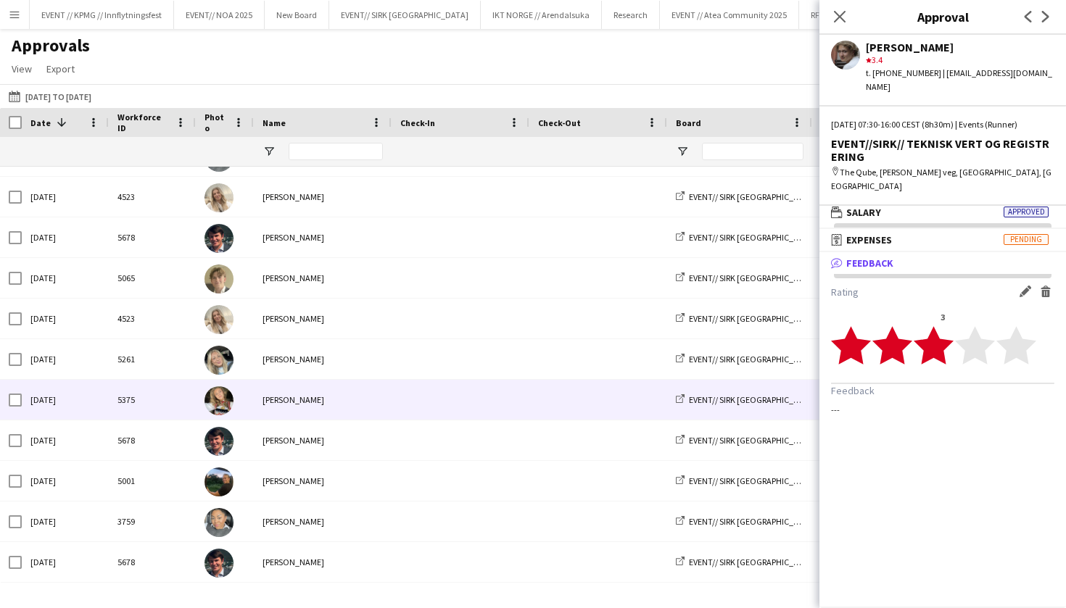
click at [341, 409] on div "Marte Jensen Mo" at bounding box center [323, 400] width 138 height 40
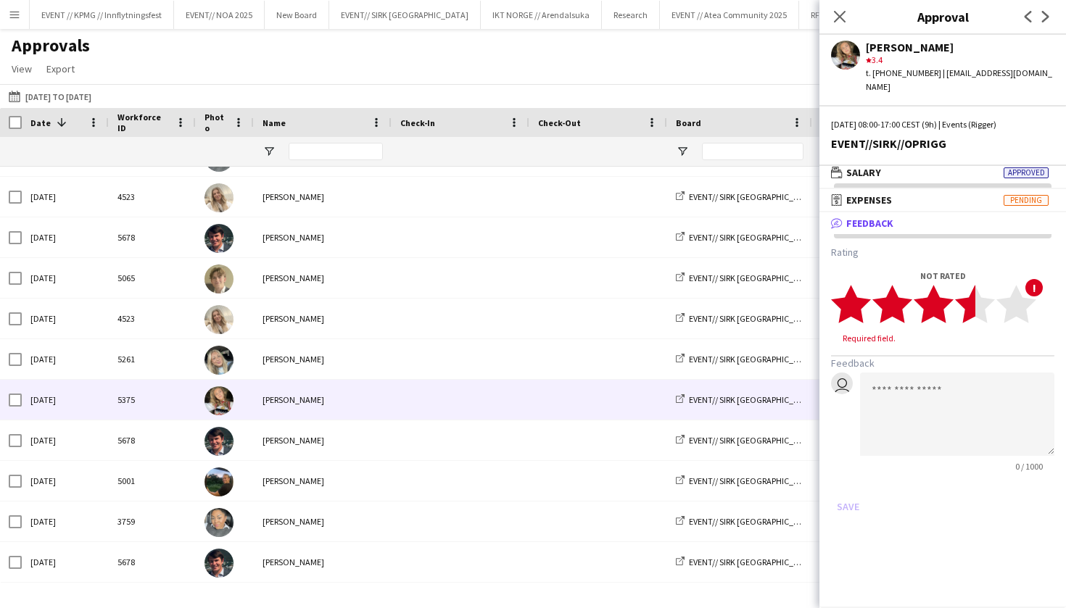
click at [958, 294] on icon "star" at bounding box center [975, 304] width 40 height 40
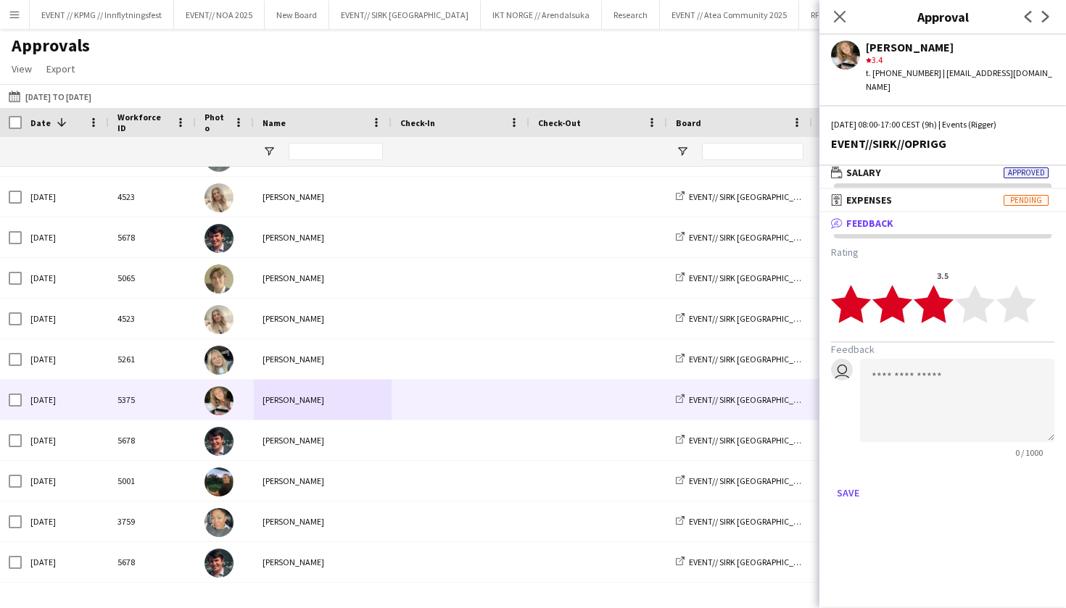
click at [948, 295] on icon "star" at bounding box center [934, 304] width 40 height 40
click at [847, 482] on button "Save" at bounding box center [848, 493] width 34 height 23
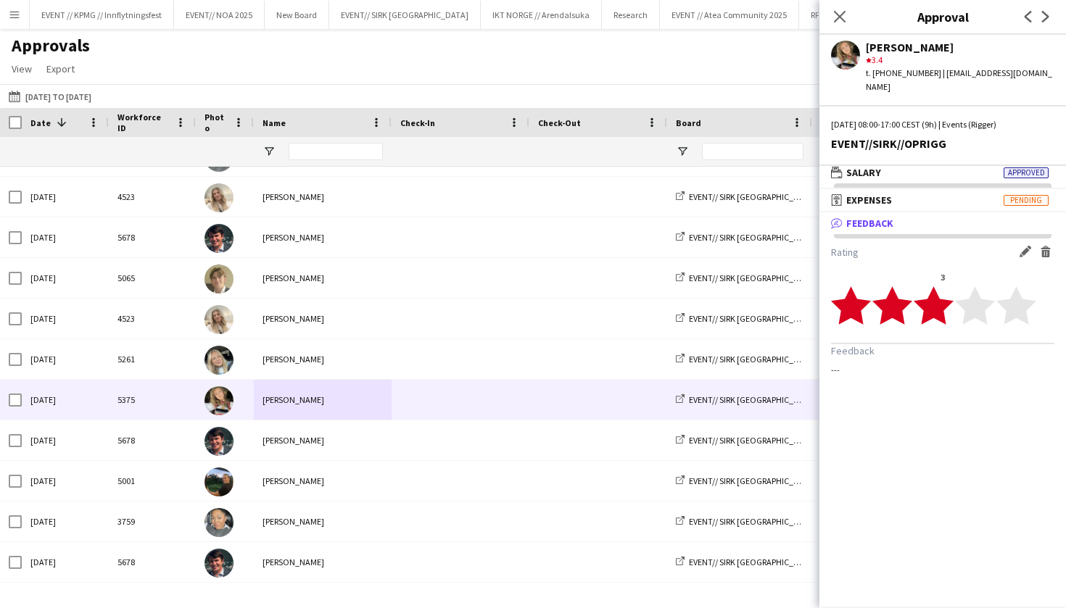
scroll to position [1493, 0]
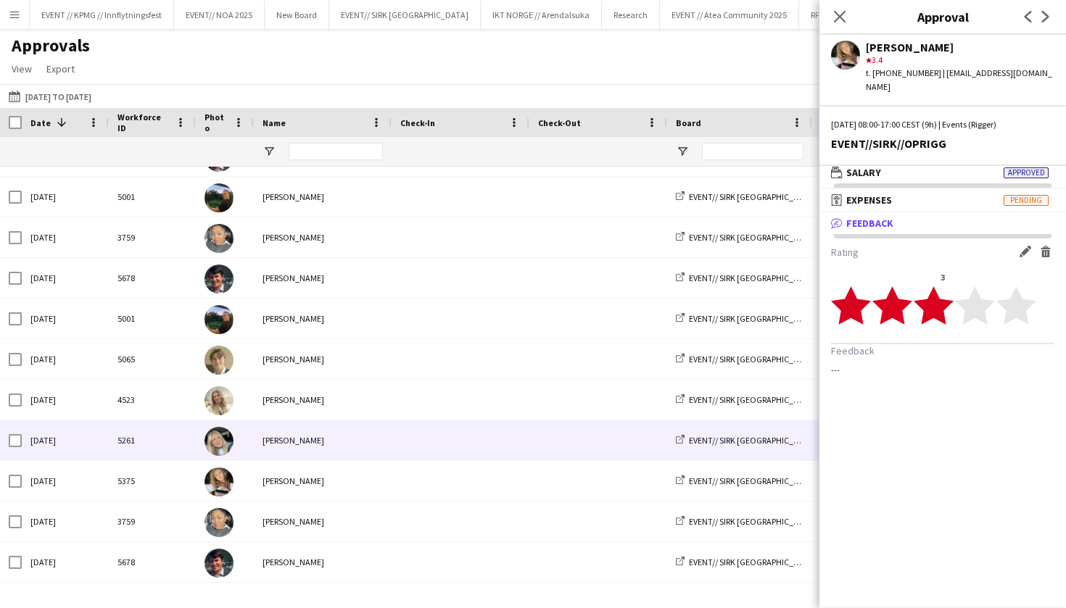
click at [363, 442] on div "Oda Hansson" at bounding box center [323, 441] width 138 height 40
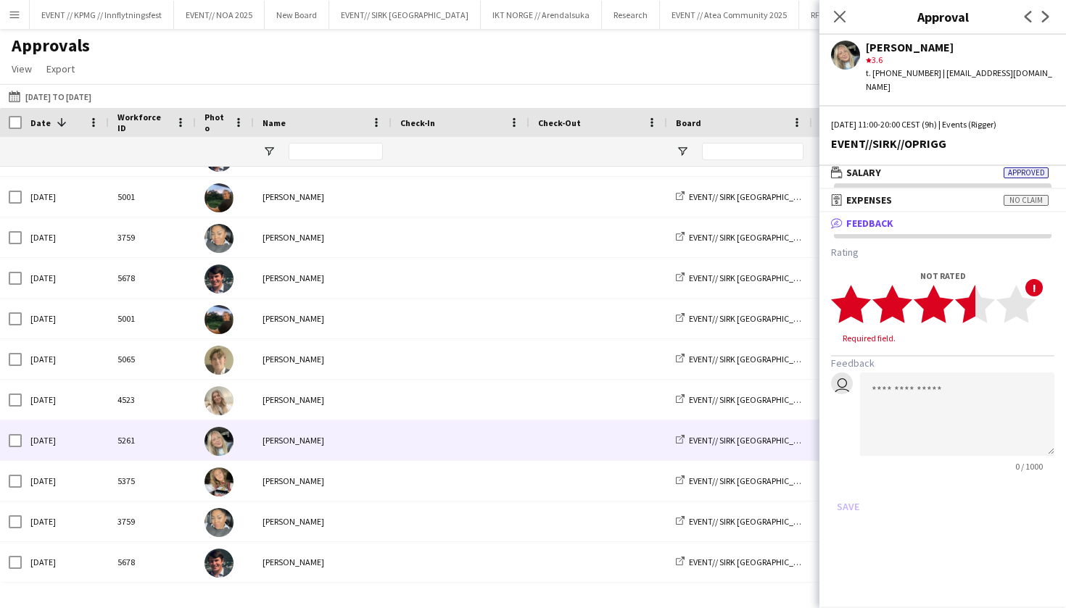
click at [962, 293] on polygon at bounding box center [975, 305] width 40 height 38
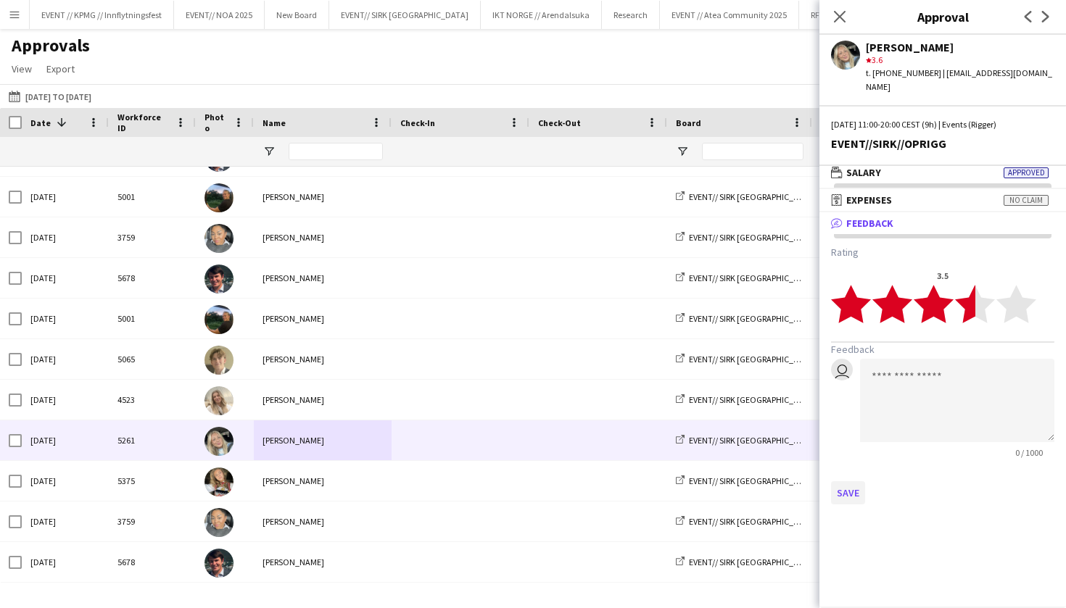
click at [856, 482] on button "Save" at bounding box center [848, 493] width 34 height 23
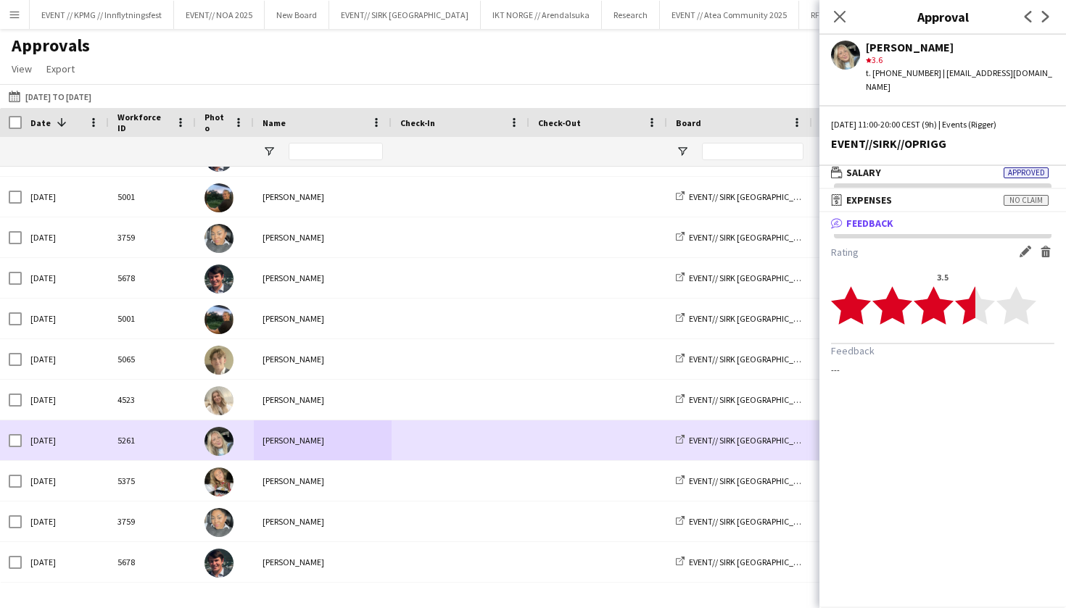
scroll to position [1734, 0]
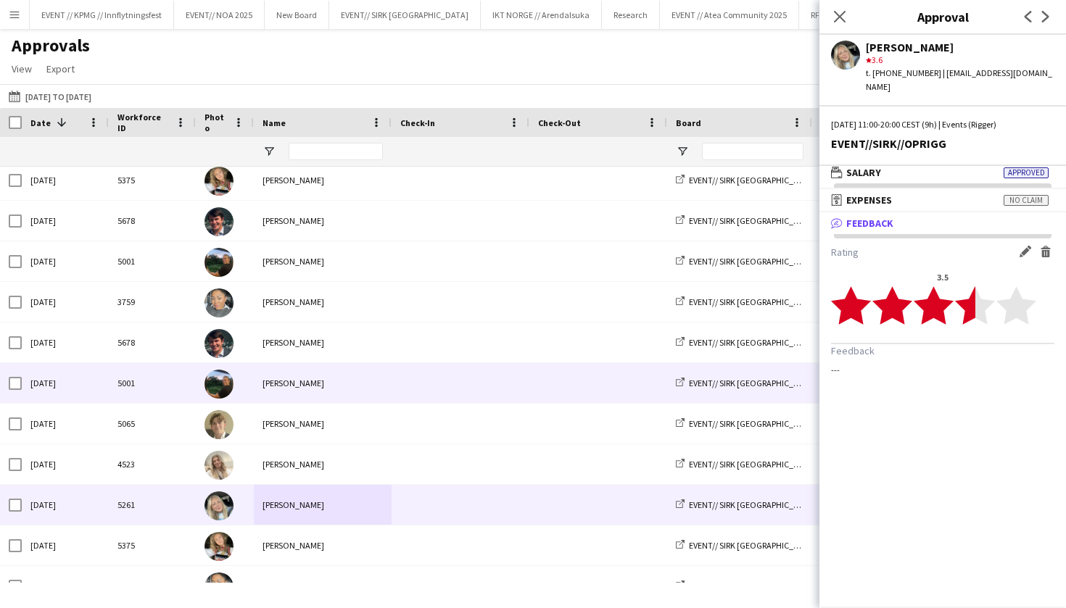
click at [490, 403] on span at bounding box center [460, 383] width 120 height 40
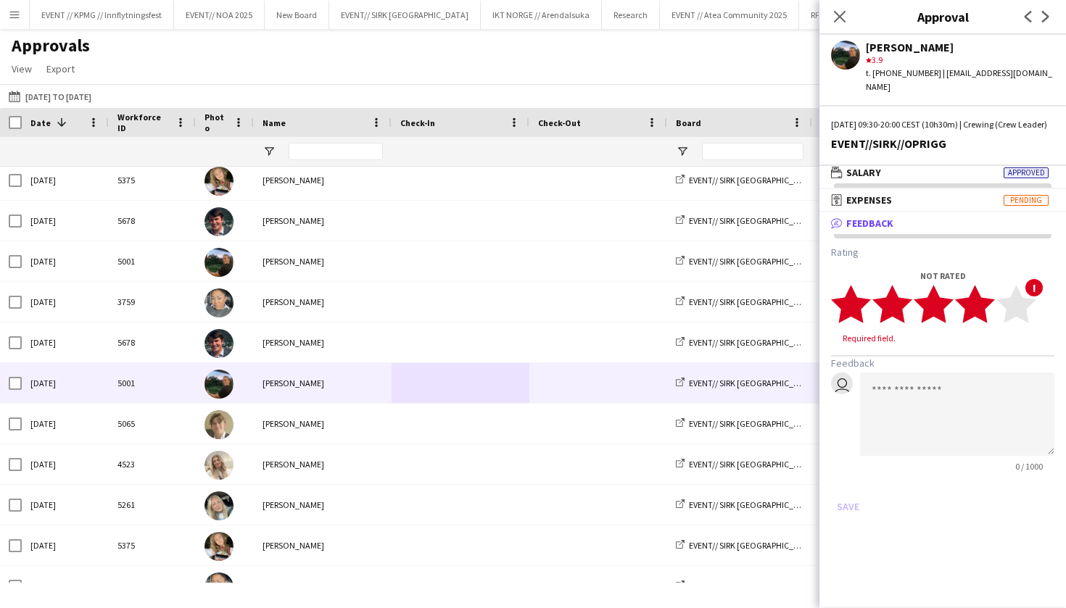
click at [990, 315] on icon "star" at bounding box center [975, 304] width 40 height 40
click at [965, 386] on textarea at bounding box center [957, 400] width 194 height 83
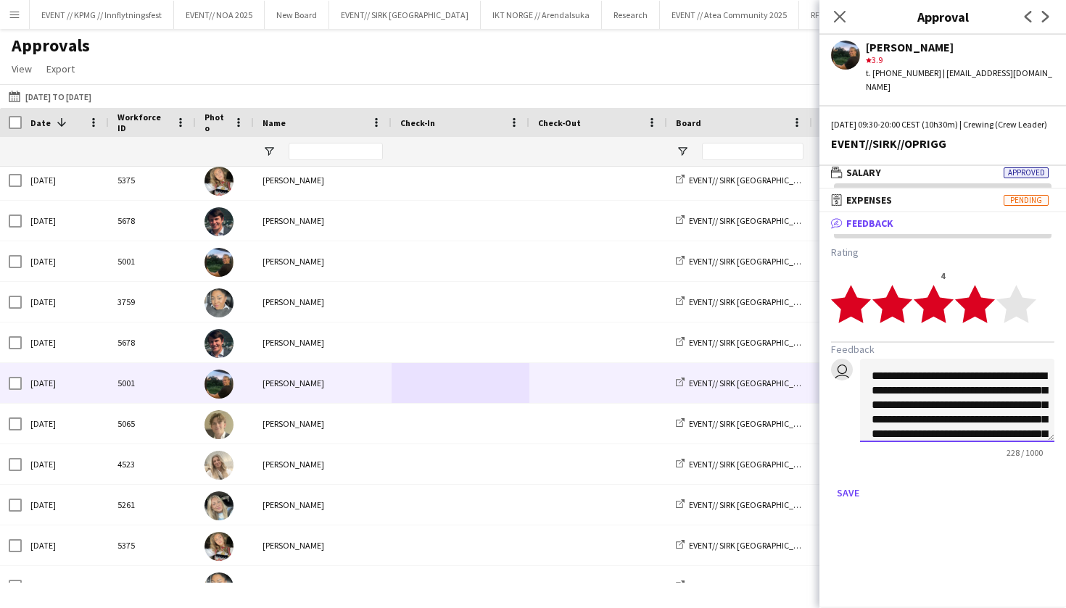
scroll to position [0, 0]
click at [874, 377] on textarea "**********" at bounding box center [957, 400] width 194 height 83
type textarea "**********"
click at [851, 494] on button "Save" at bounding box center [848, 493] width 34 height 23
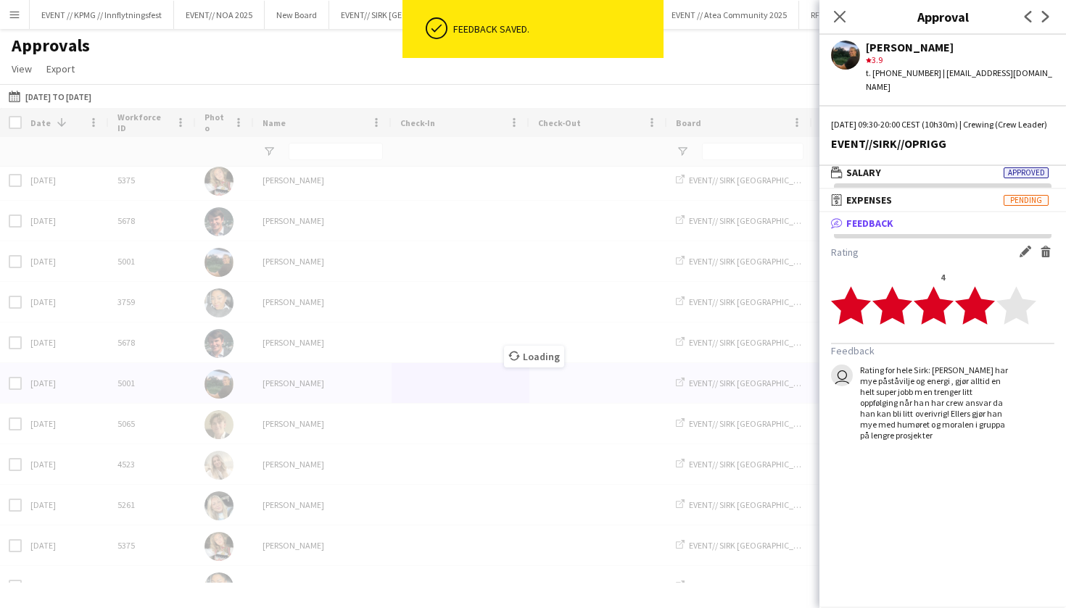
click at [394, 434] on div "Loading" at bounding box center [533, 345] width 1066 height 475
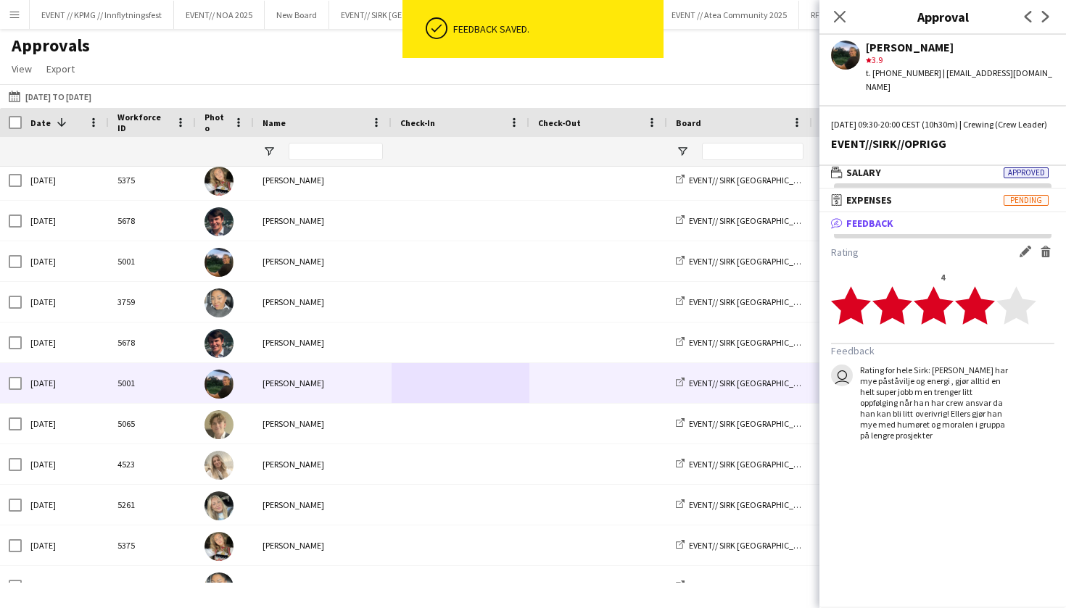
click at [392, 436] on div at bounding box center [461, 424] width 138 height 40
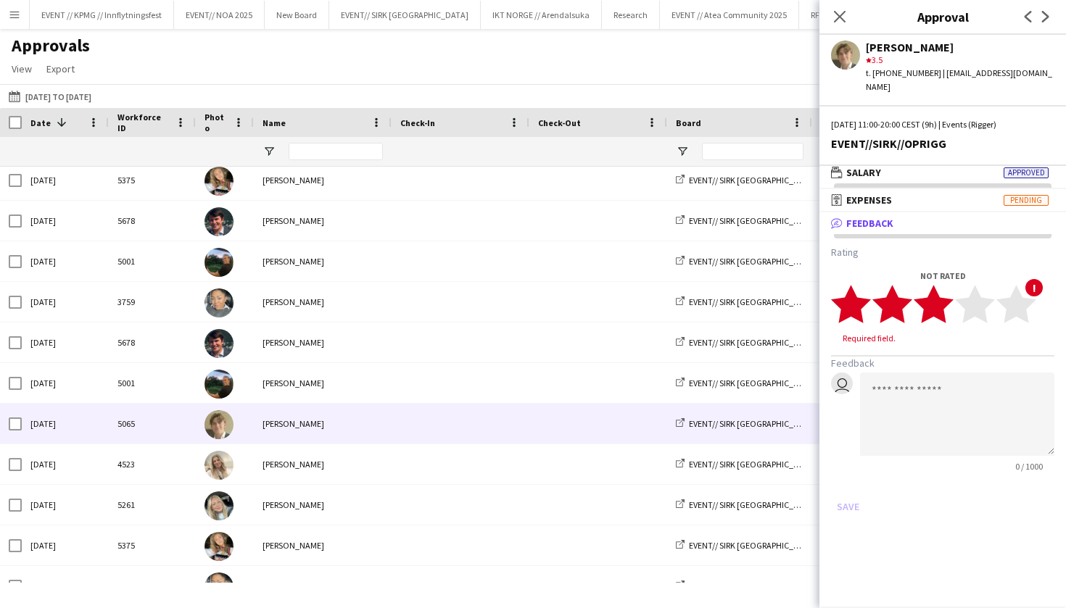
click at [943, 290] on polygon at bounding box center [934, 305] width 40 height 38
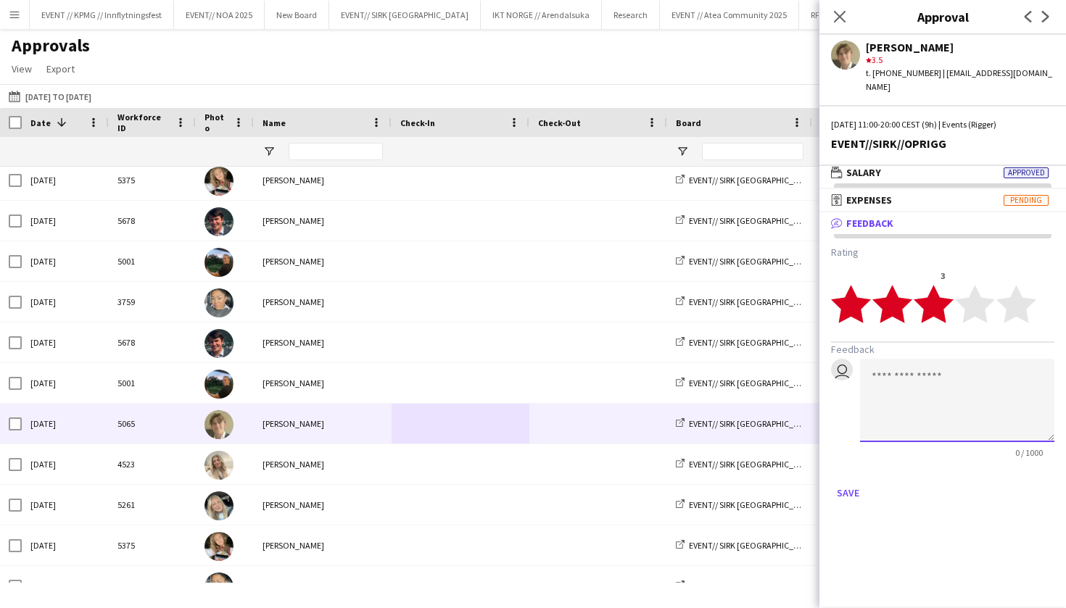
click at [957, 381] on textarea at bounding box center [957, 400] width 194 height 83
type textarea "*"
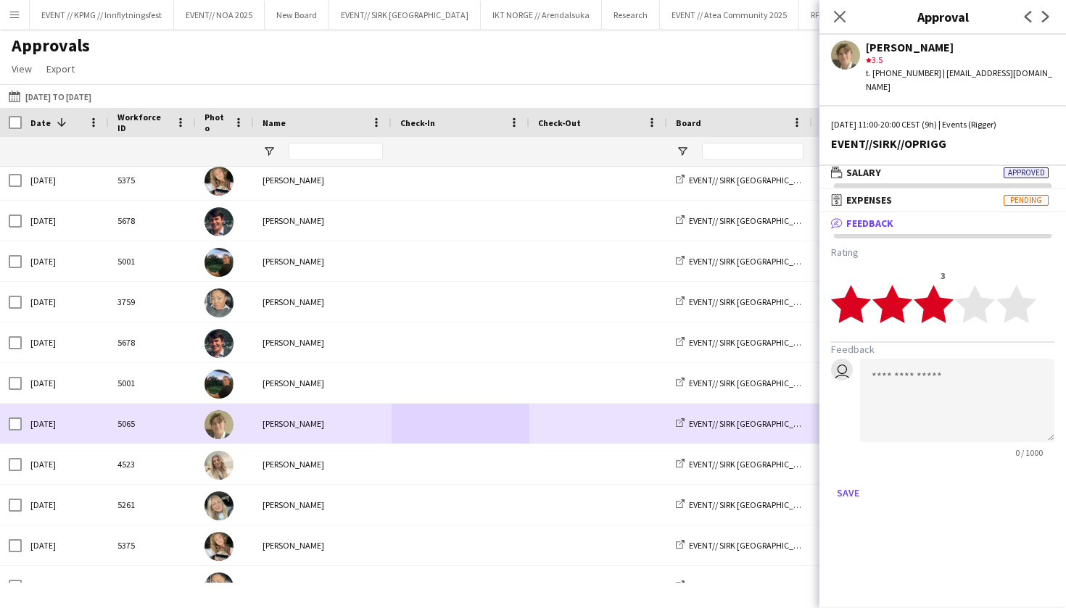
click at [617, 397] on span at bounding box center [598, 383] width 120 height 40
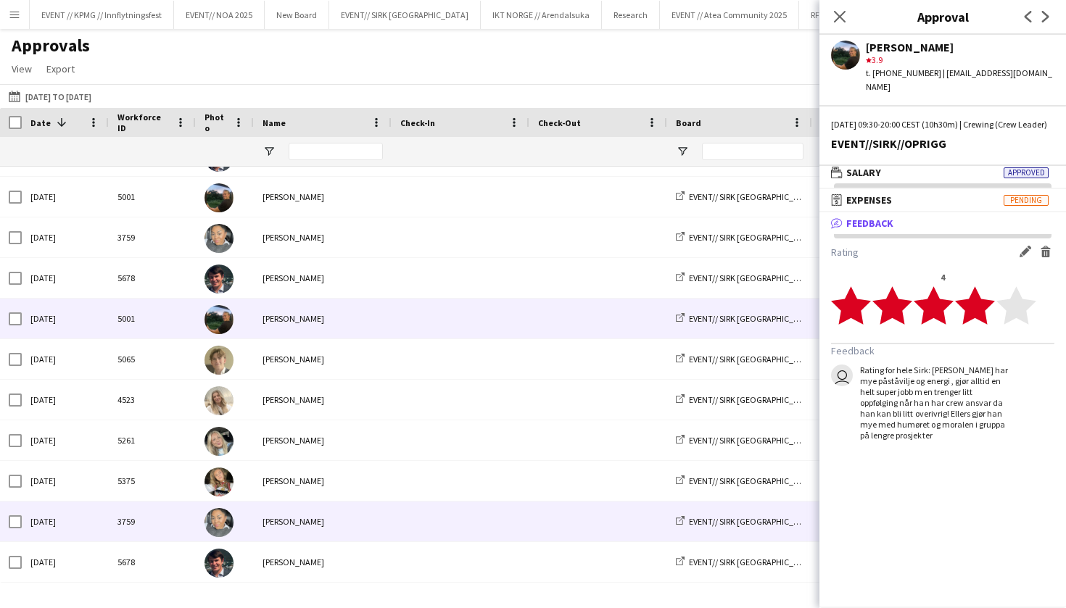
click at [484, 517] on span at bounding box center [460, 522] width 120 height 40
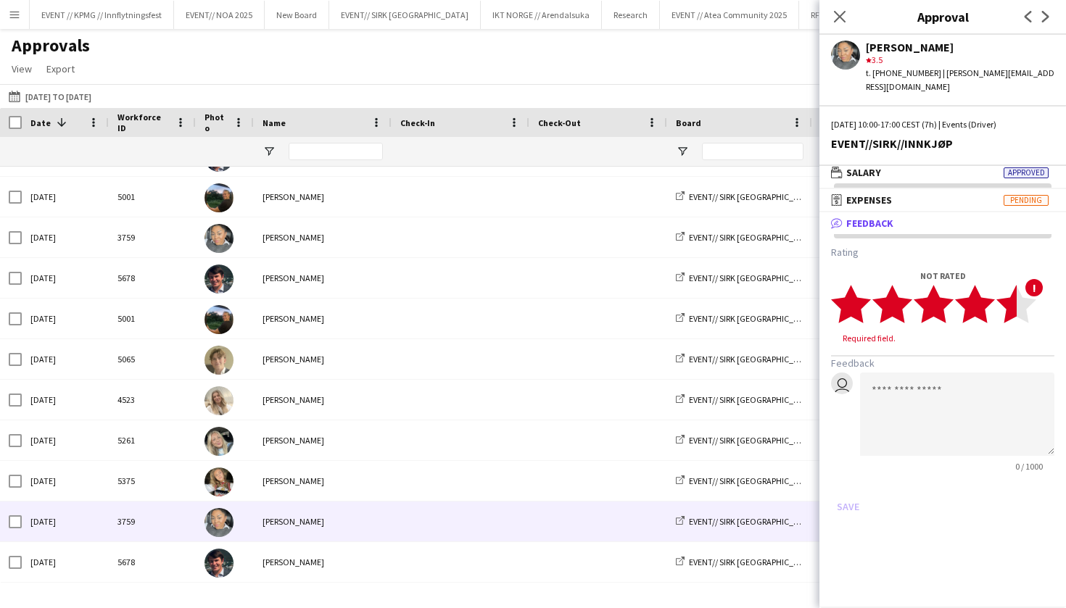
click at [1011, 307] on icon "star" at bounding box center [1016, 304] width 40 height 40
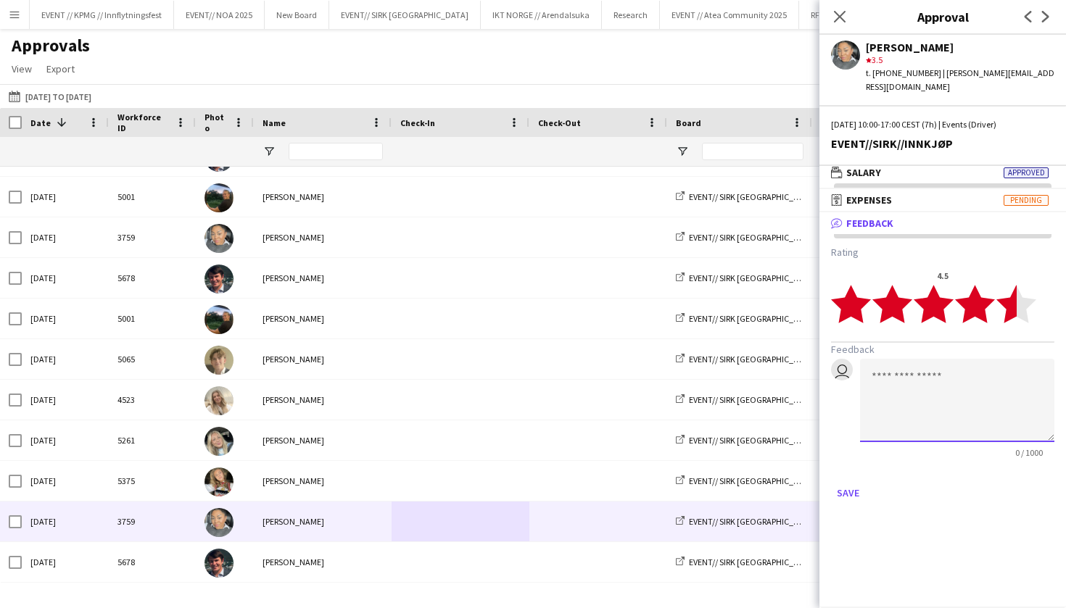
click at [959, 384] on textarea at bounding box center [957, 400] width 194 height 83
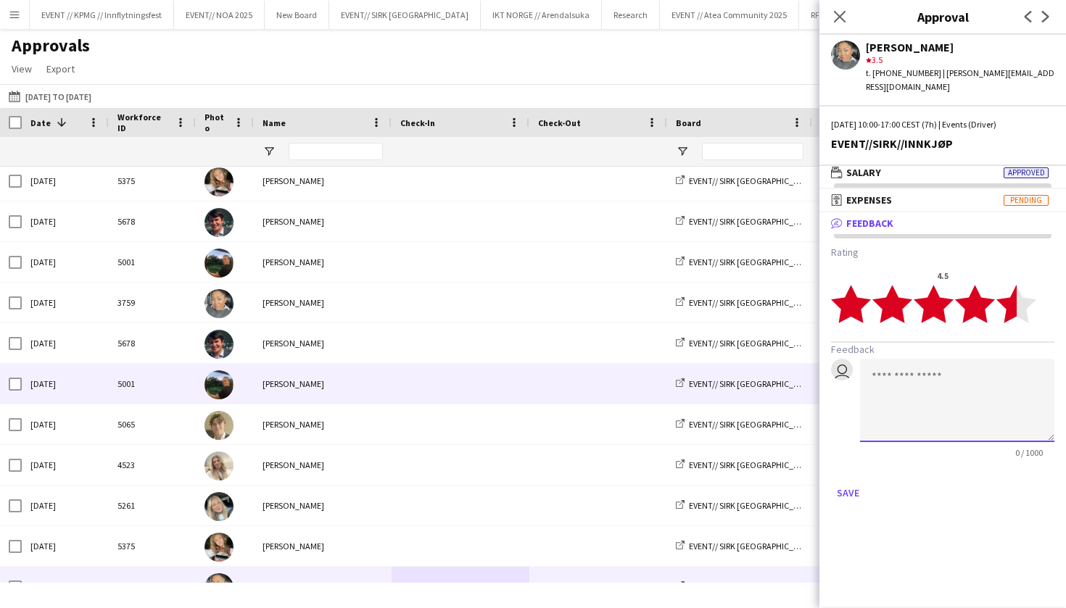
scroll to position [1713, 0]
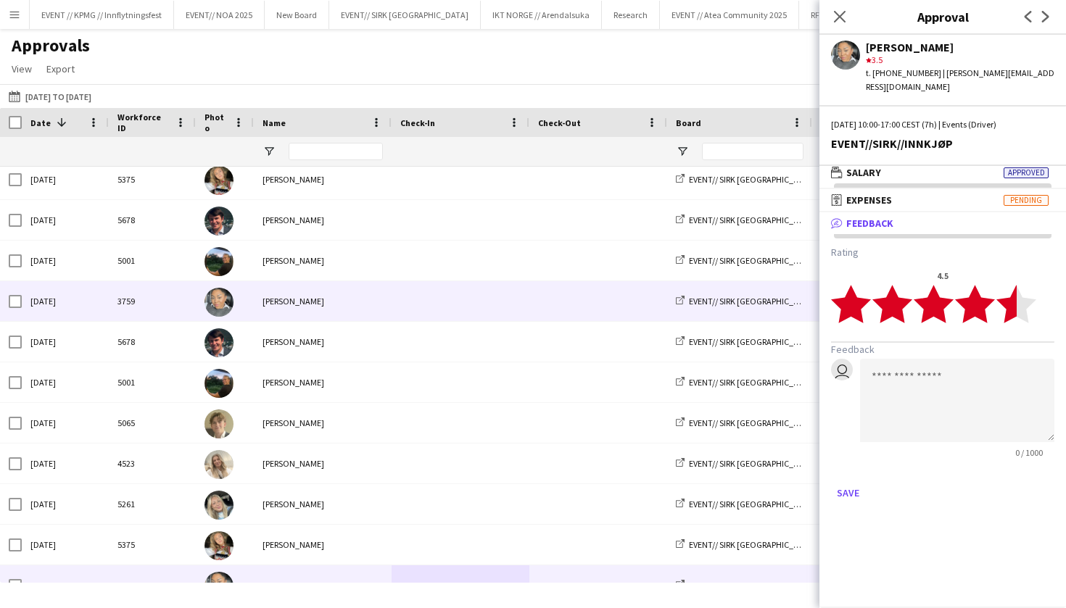
click at [455, 300] on span at bounding box center [460, 301] width 120 height 40
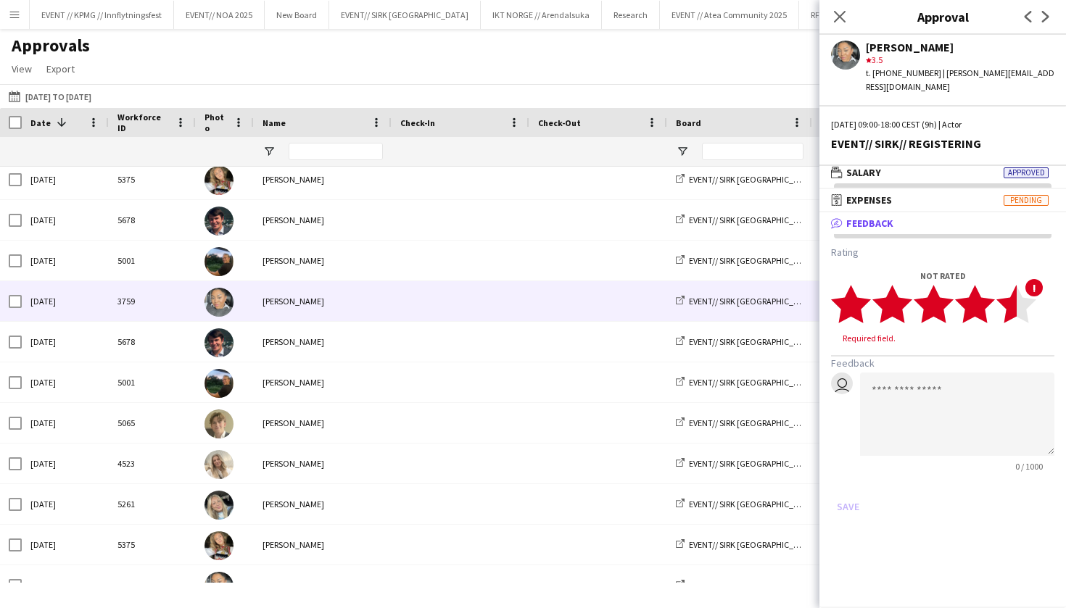
click at [1004, 293] on polygon at bounding box center [1016, 305] width 40 height 38
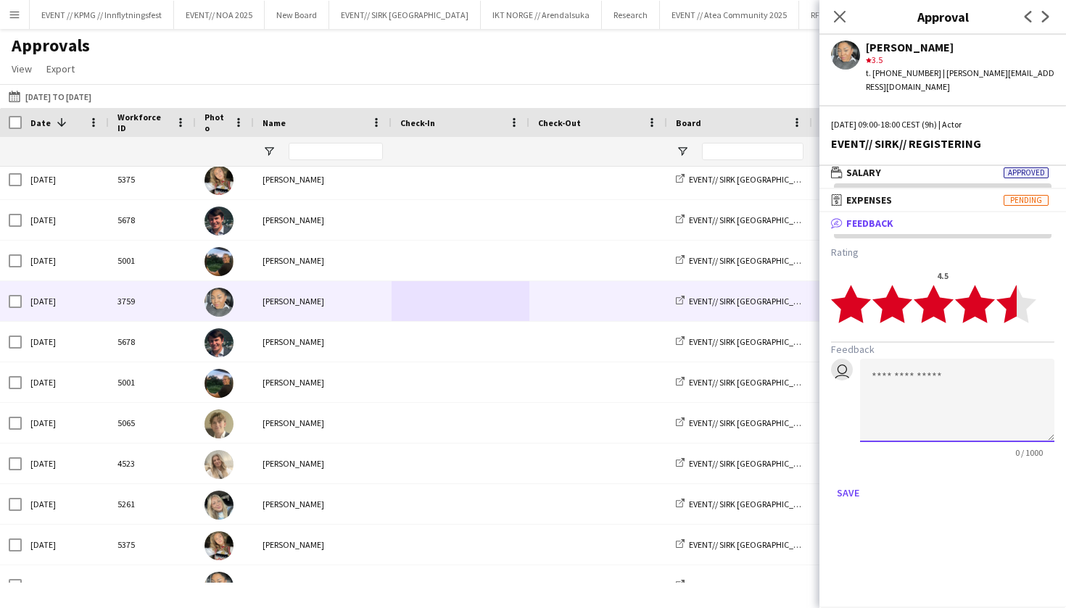
click at [922, 417] on textarea at bounding box center [957, 400] width 194 height 83
type textarea "**********"
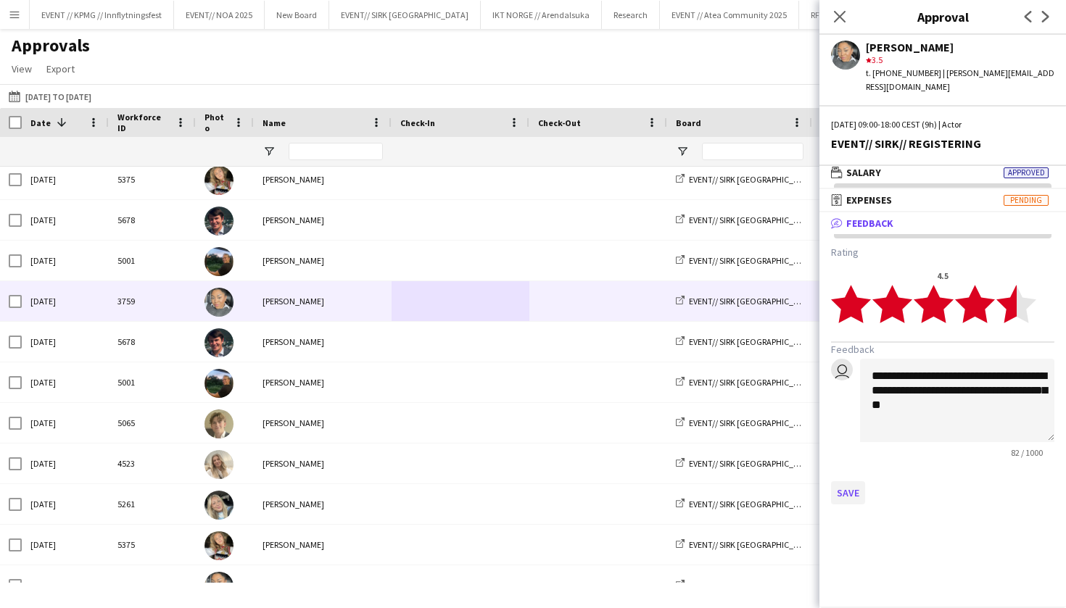
click at [853, 482] on button "Save" at bounding box center [848, 493] width 34 height 23
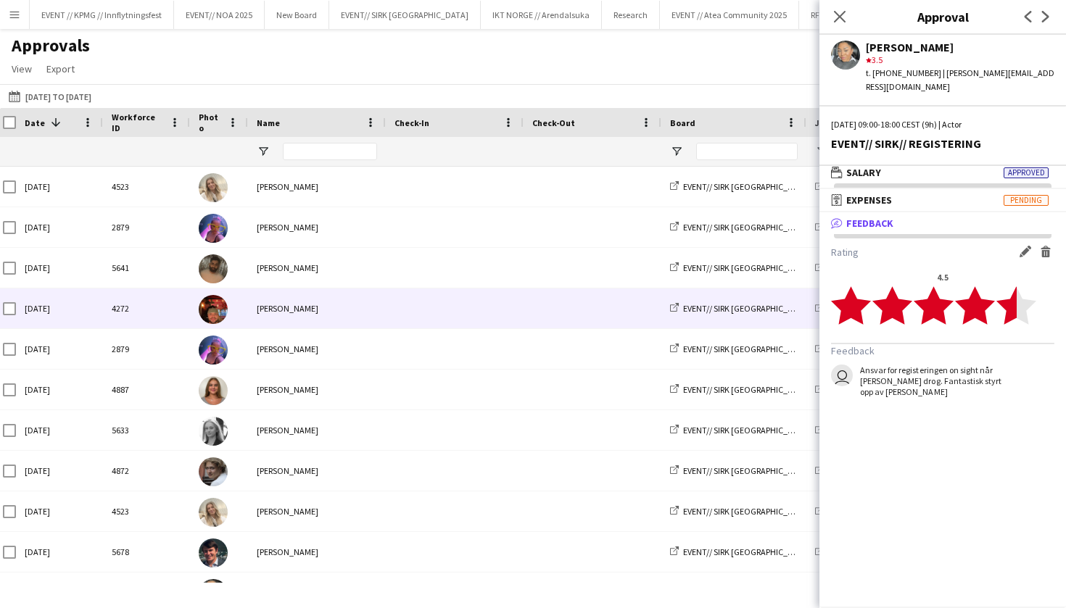
scroll to position [0, 0]
click at [352, 309] on div "Benjamin Aven" at bounding box center [317, 309] width 138 height 40
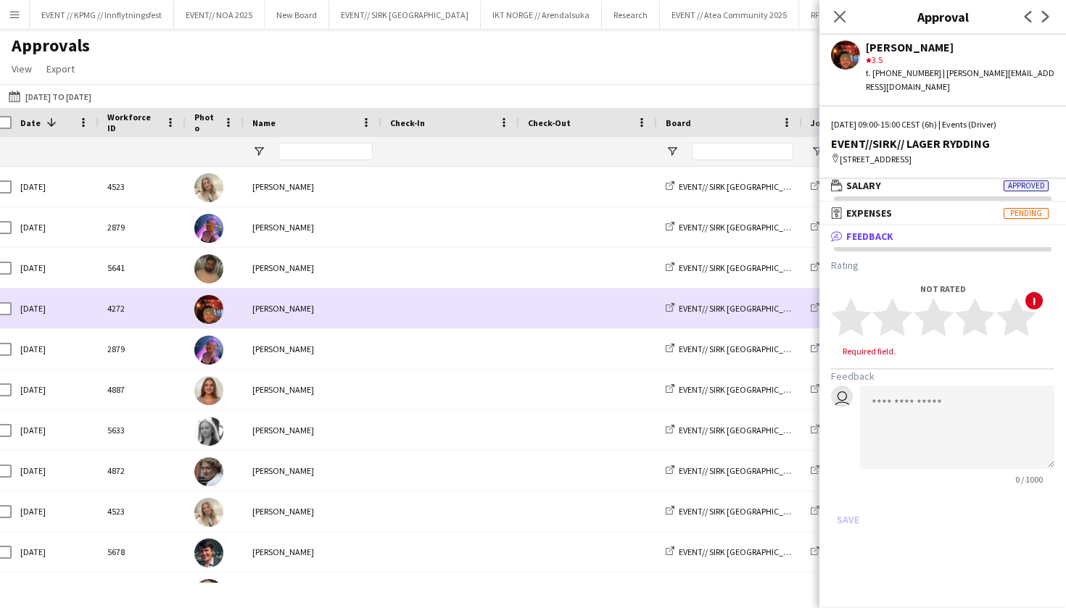
scroll to position [0, 32]
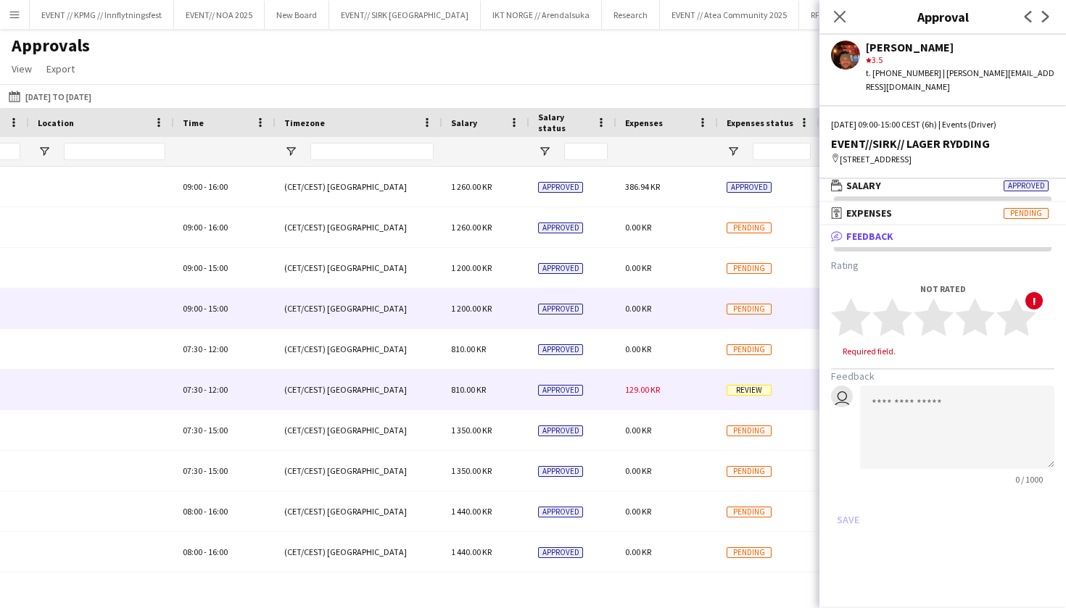
click at [597, 373] on div "Approved" at bounding box center [572, 390] width 87 height 40
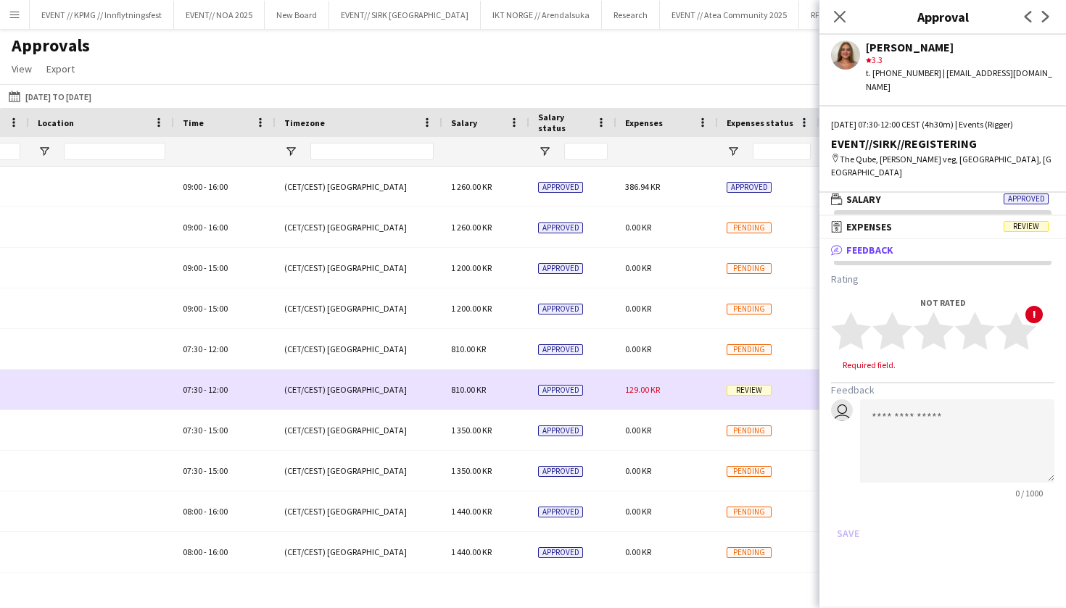
click at [631, 392] on span "129.00 KR" at bounding box center [642, 389] width 35 height 11
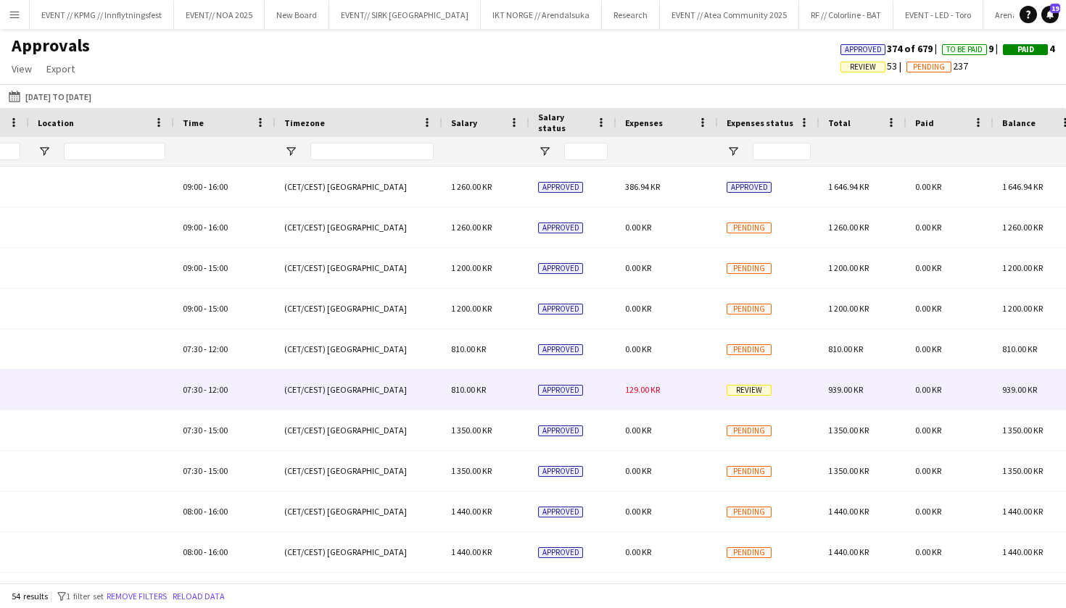
click at [640, 392] on span "129.00 KR" at bounding box center [642, 389] width 35 height 11
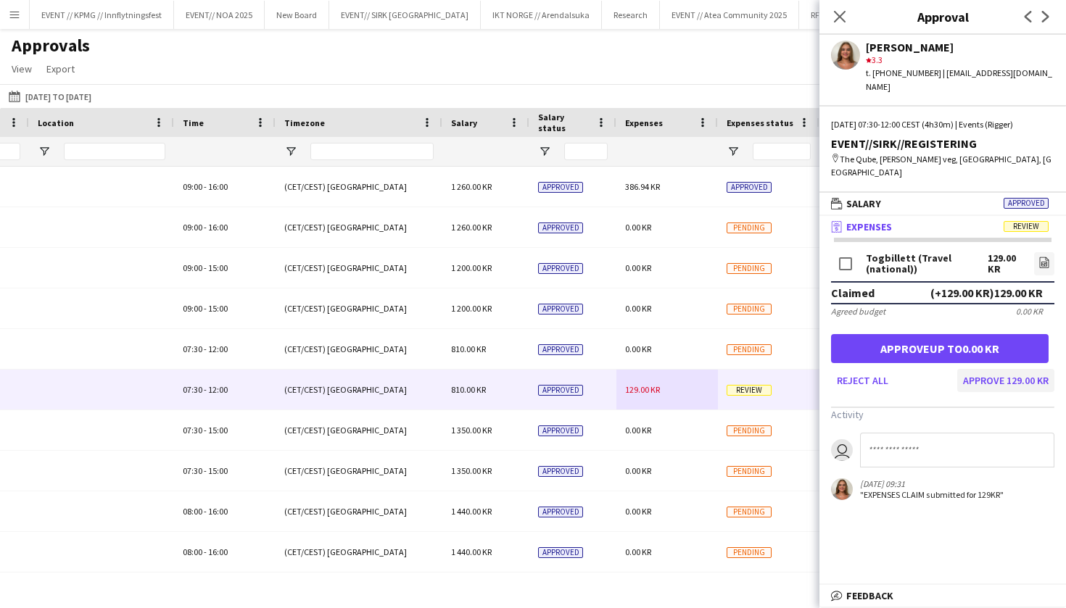
click at [1004, 369] on button "Approve 129.00 KR" at bounding box center [1005, 380] width 97 height 23
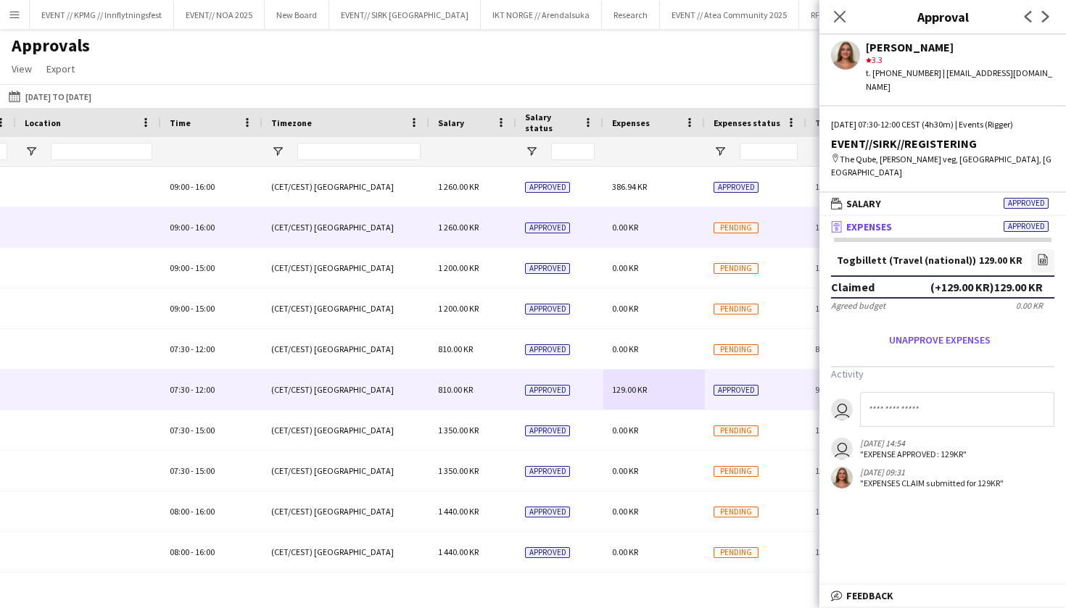
scroll to position [0, 0]
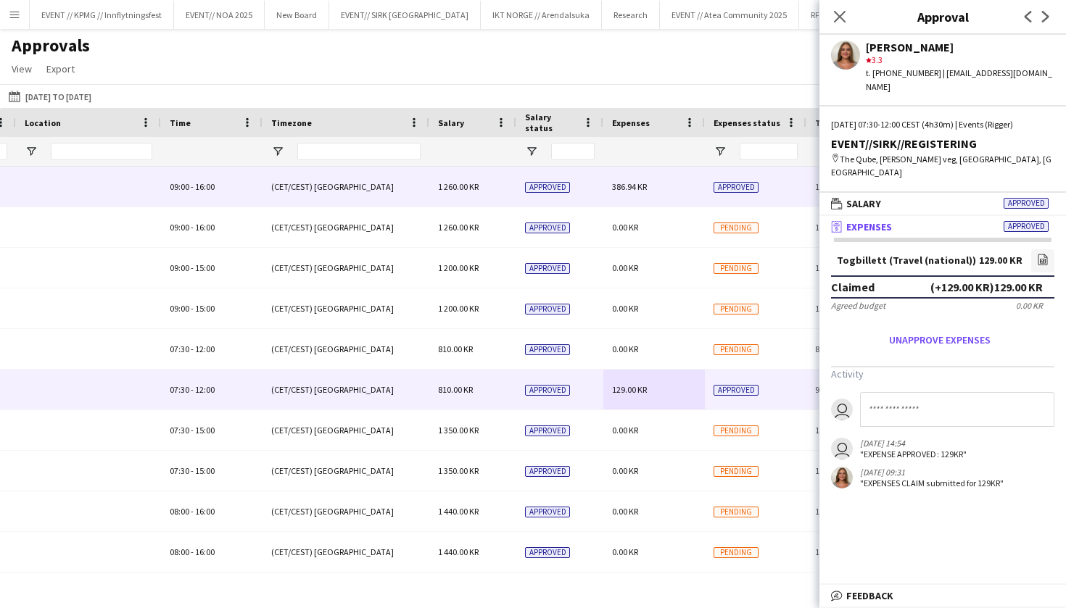
click at [622, 170] on div "386.94 KR" at bounding box center [654, 187] width 102 height 40
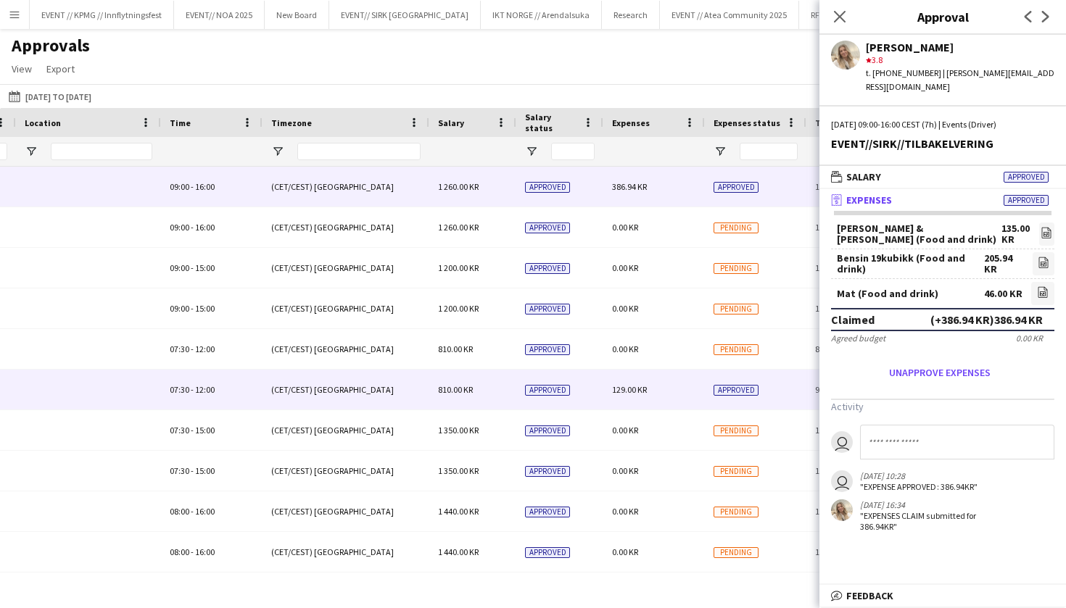
click at [643, 389] on span "129.00 KR" at bounding box center [629, 389] width 35 height 11
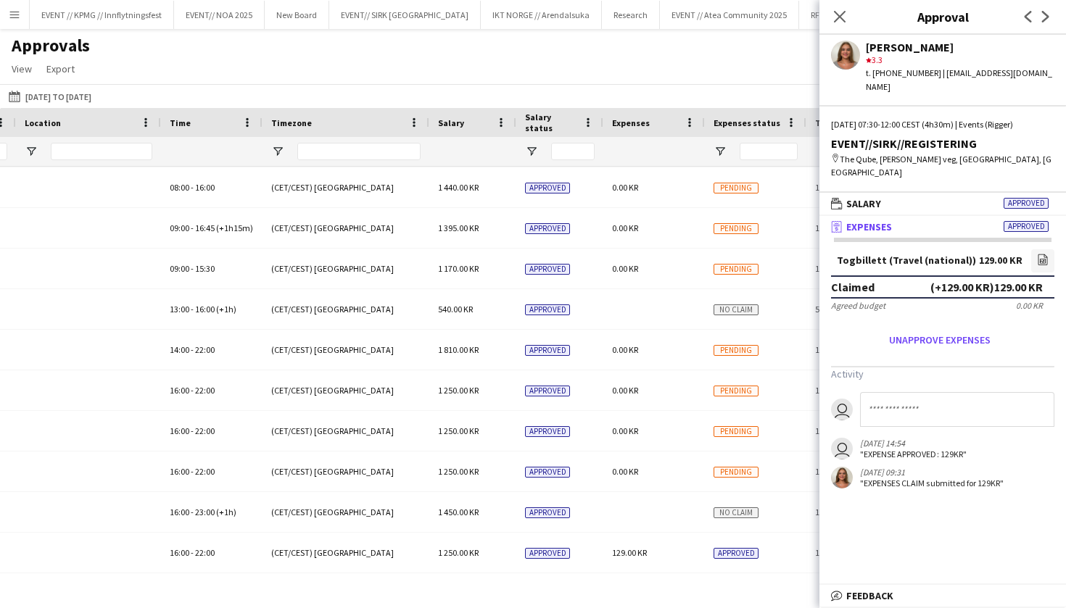
scroll to position [405, 0]
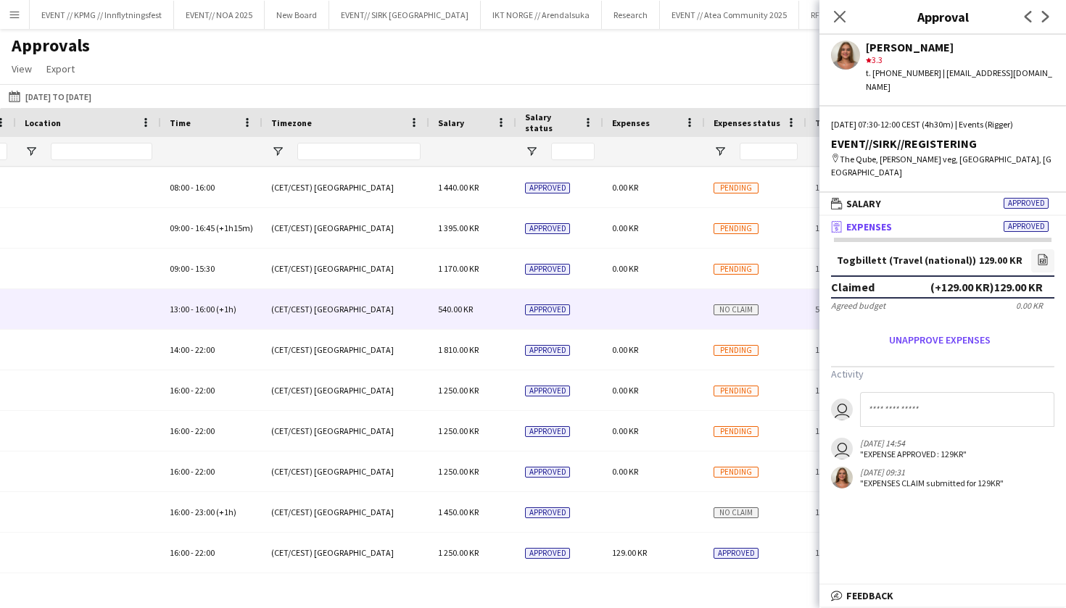
click at [654, 310] on div at bounding box center [654, 309] width 102 height 40
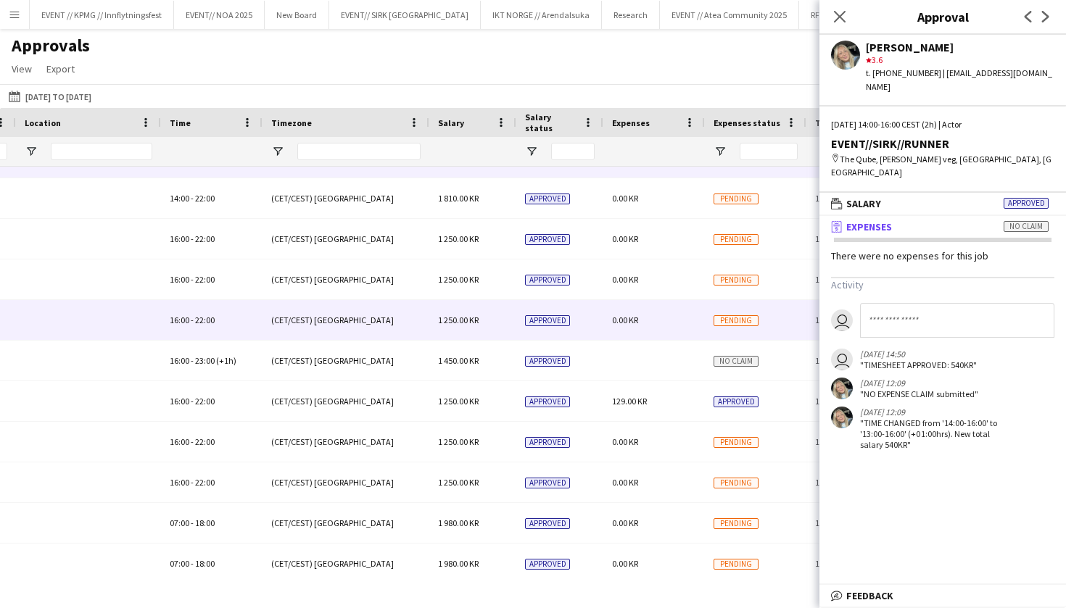
scroll to position [589, 0]
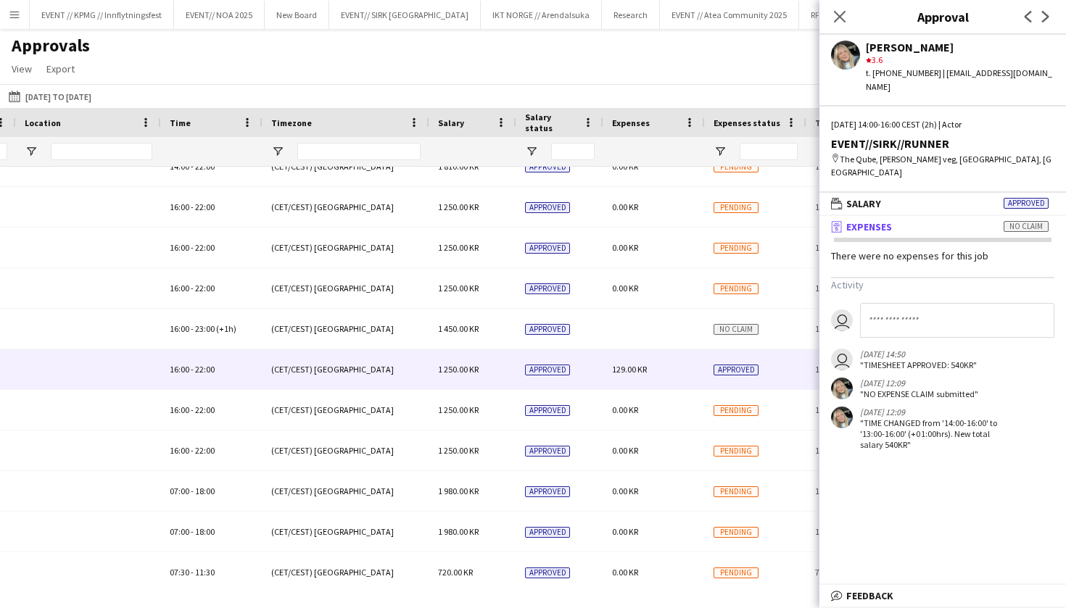
click at [619, 384] on div "129.00 KR" at bounding box center [654, 370] width 102 height 40
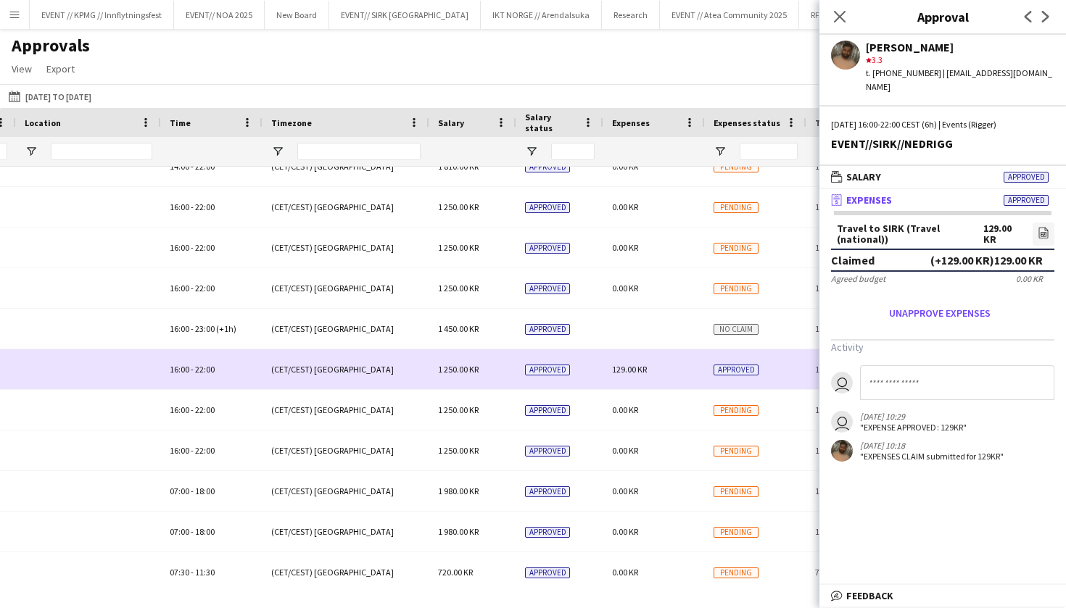
scroll to position [937, 0]
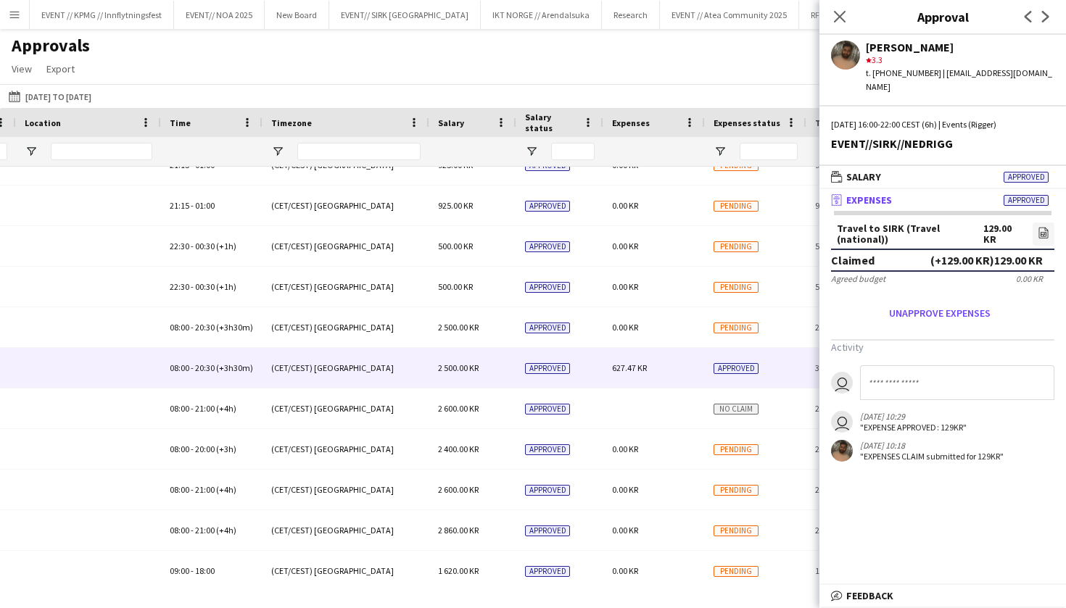
click at [622, 377] on div "627.47 KR" at bounding box center [654, 368] width 102 height 40
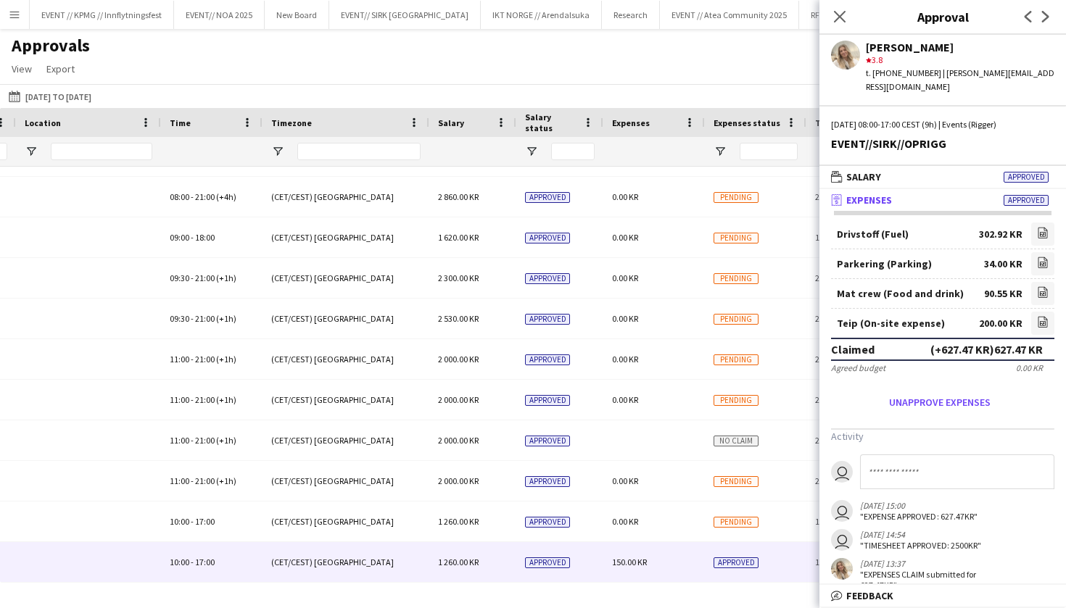
click at [647, 557] on div "150.00 KR" at bounding box center [654, 562] width 102 height 40
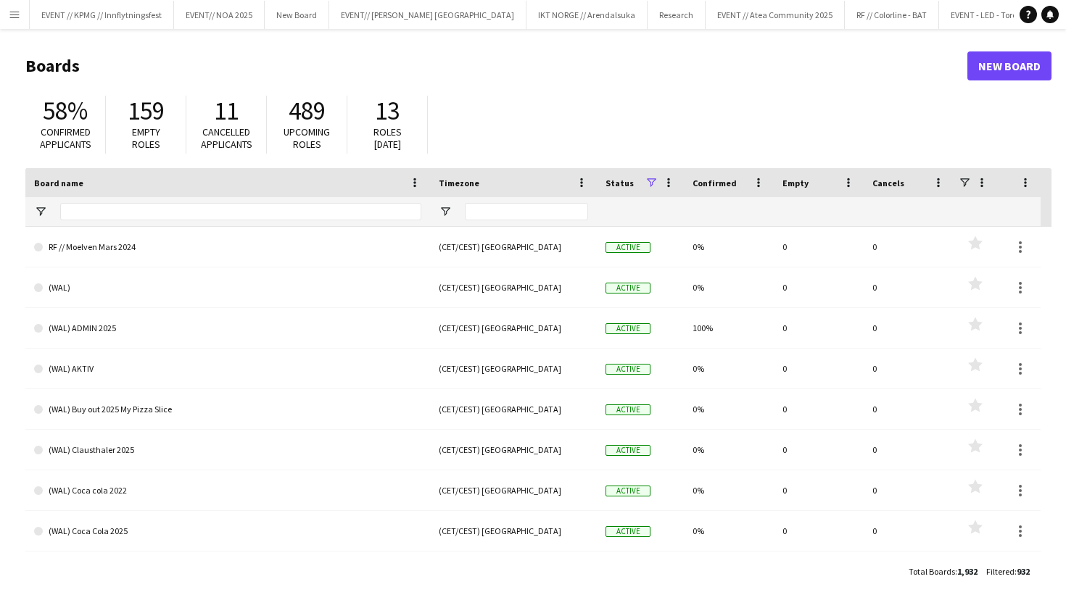
click at [19, 17] on app-icon "Menu" at bounding box center [15, 15] width 12 height 12
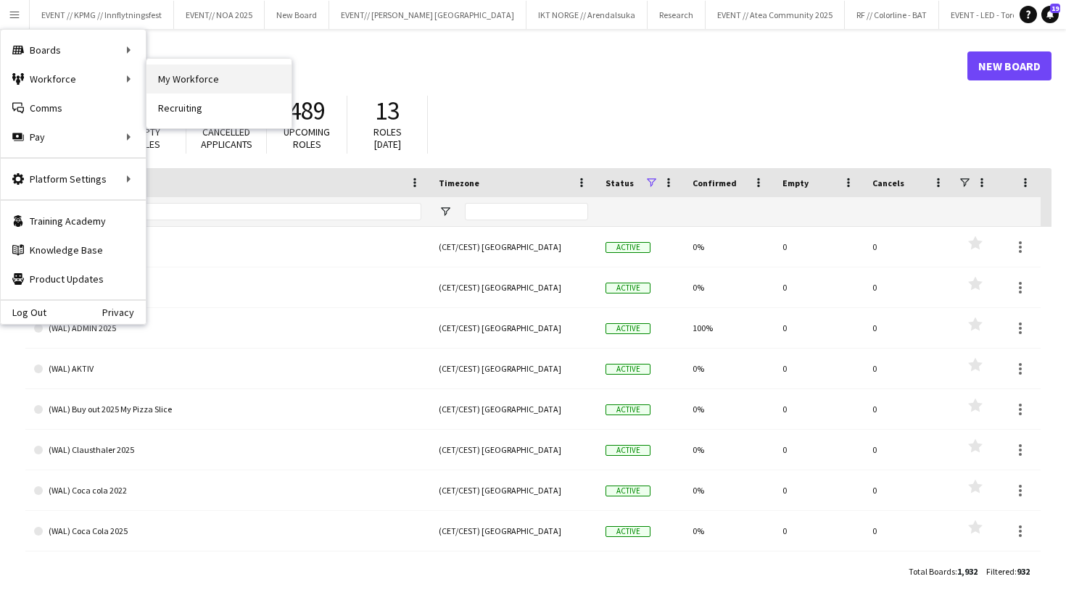
click at [178, 73] on link "My Workforce" at bounding box center [219, 79] width 145 height 29
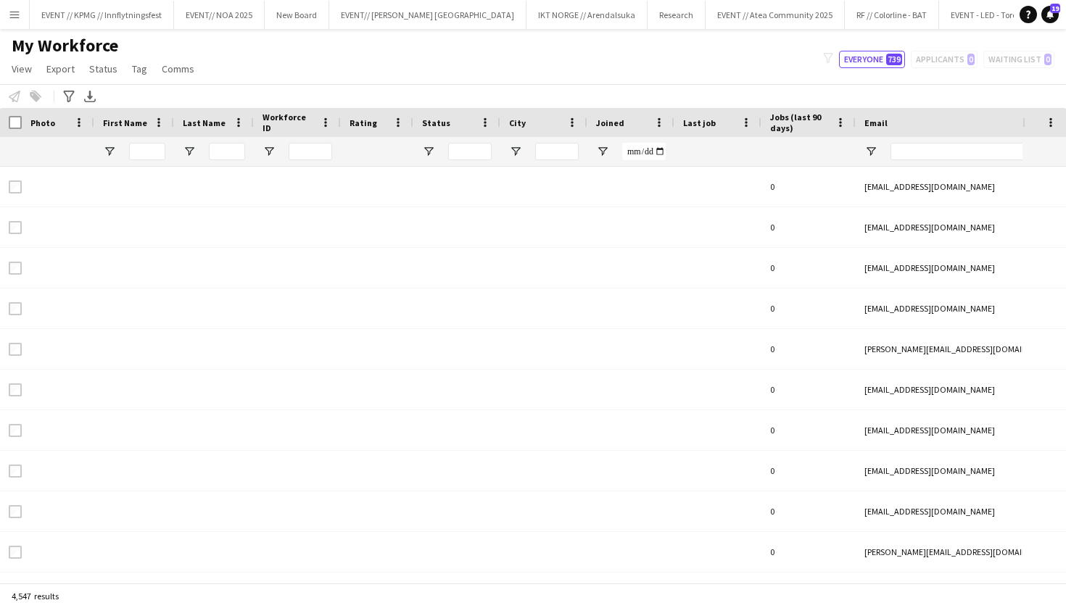
type input "*****"
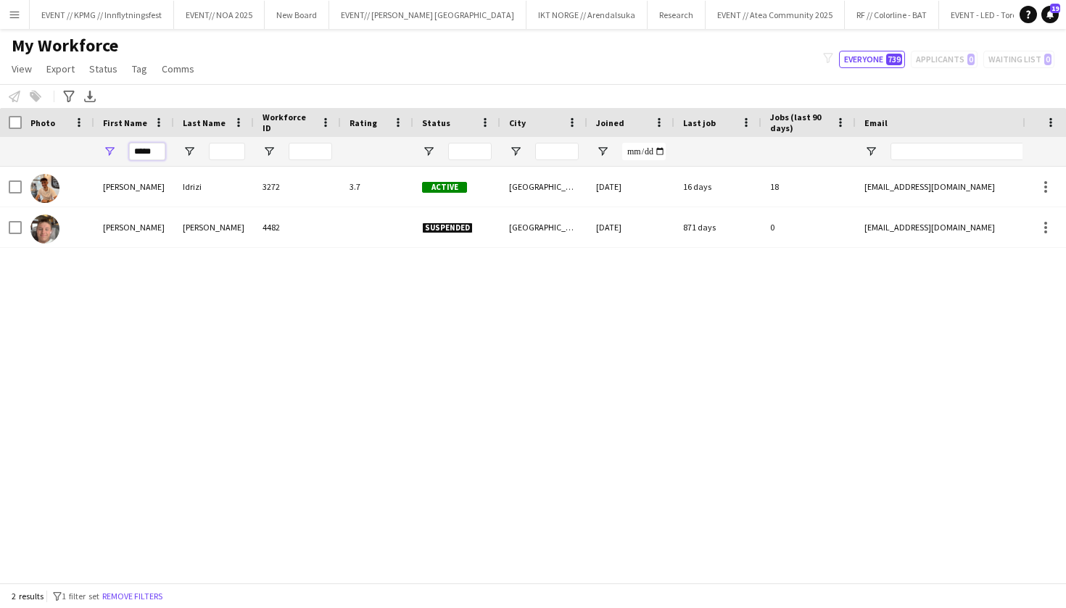
click at [141, 143] on input "*****" at bounding box center [147, 151] width 36 height 17
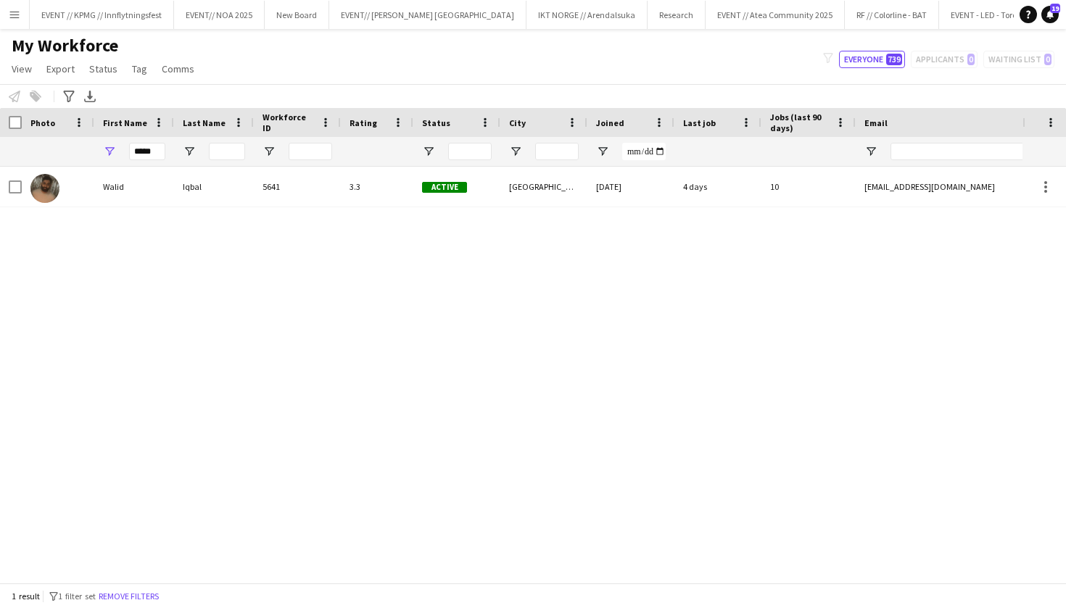
click at [259, 197] on div "5641" at bounding box center [297, 187] width 87 height 40
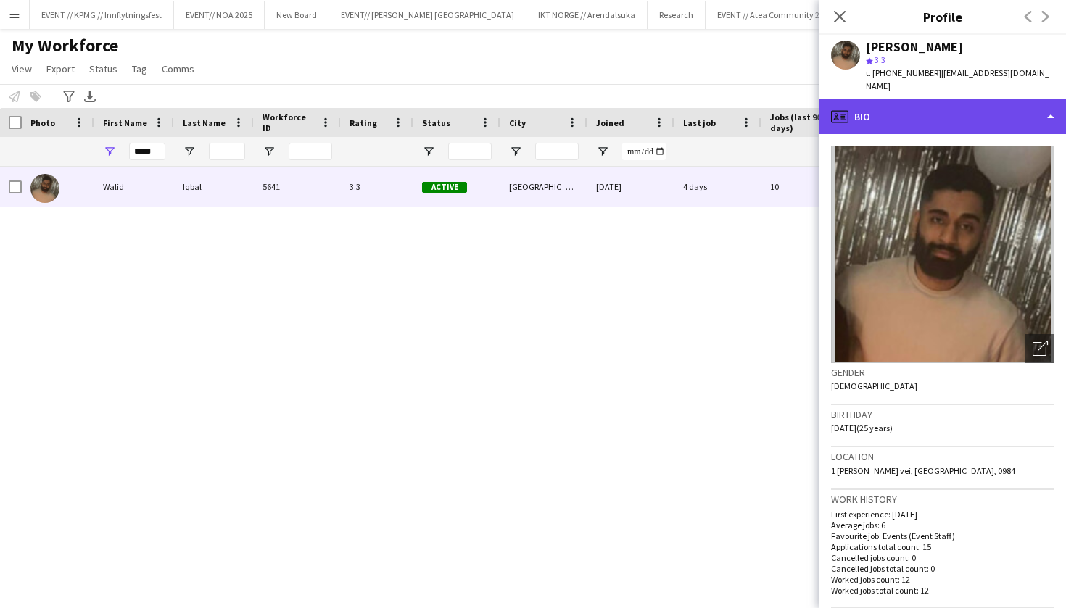
click at [918, 99] on div "profile Bio" at bounding box center [943, 116] width 247 height 35
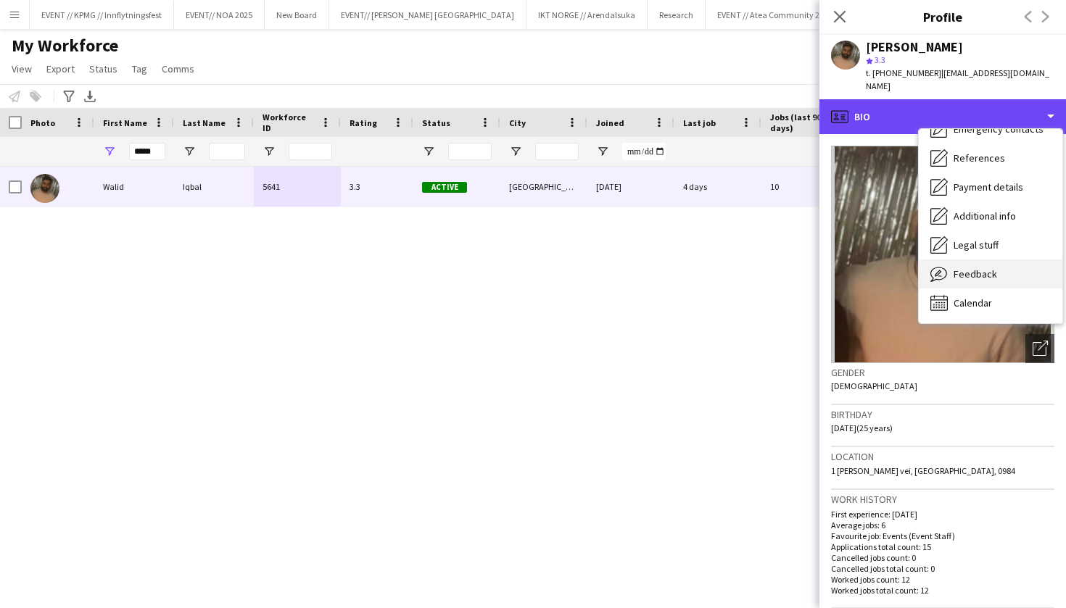
scroll to position [137, 0]
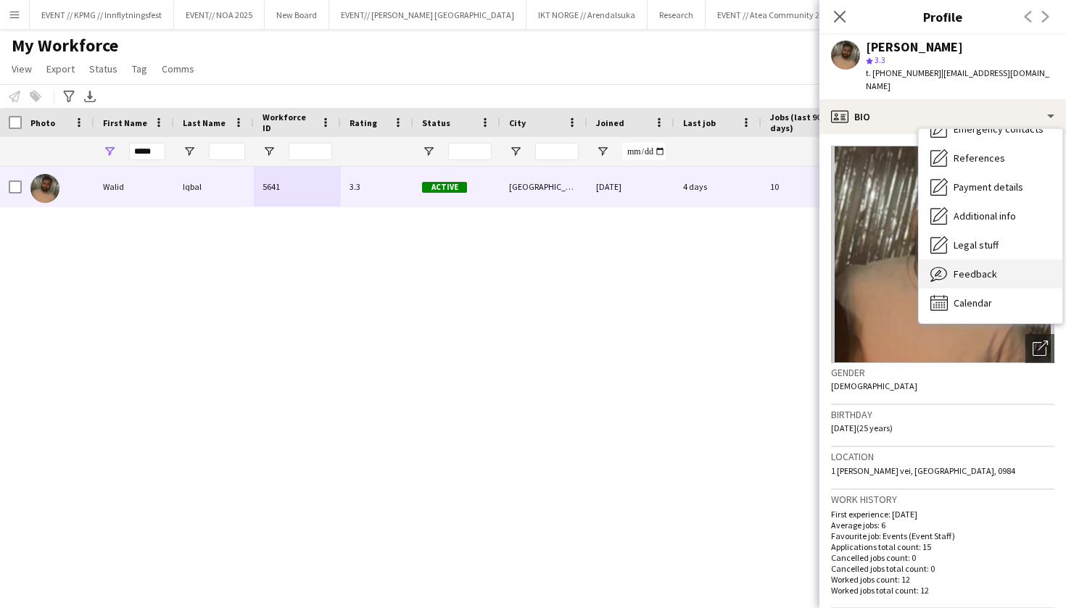
click at [988, 268] on span "Feedback" at bounding box center [976, 274] width 44 height 13
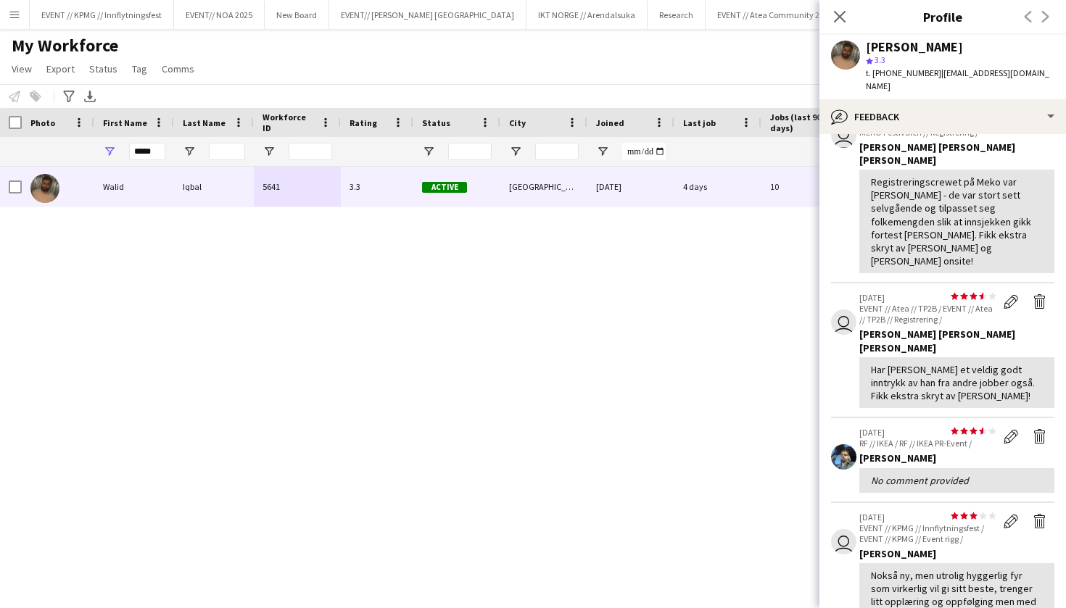
scroll to position [238, 0]
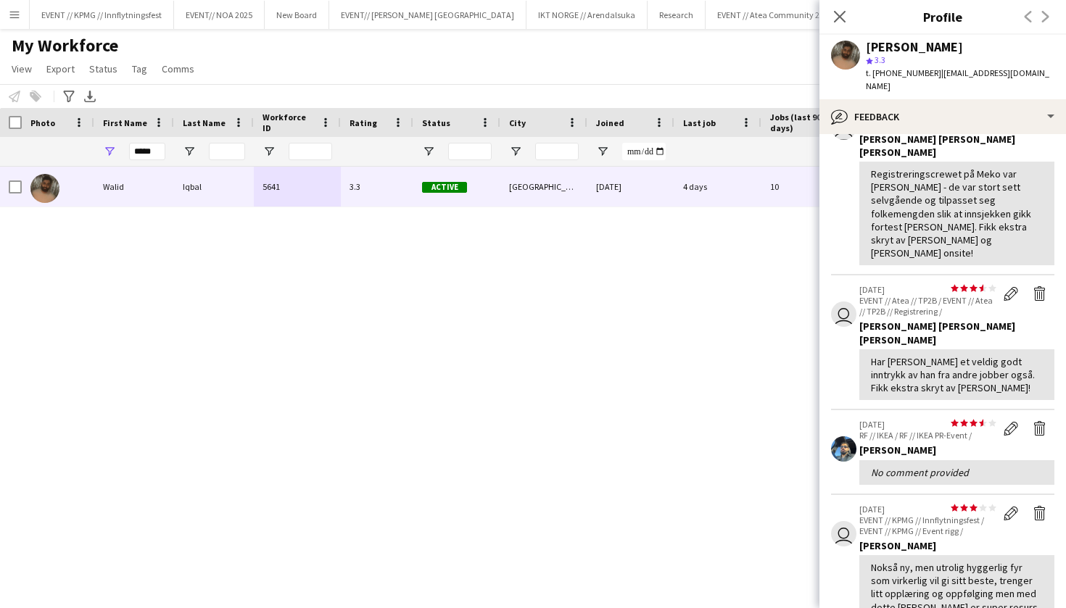
click at [741, 424] on div "[PERSON_NAME] 5641 3.3 Active [GEOGRAPHIC_DATA] [DATE] 4 days 10 [EMAIL_ADDRESS…" at bounding box center [511, 375] width 1023 height 416
click at [8, 17] on button "Menu" at bounding box center [14, 14] width 29 height 29
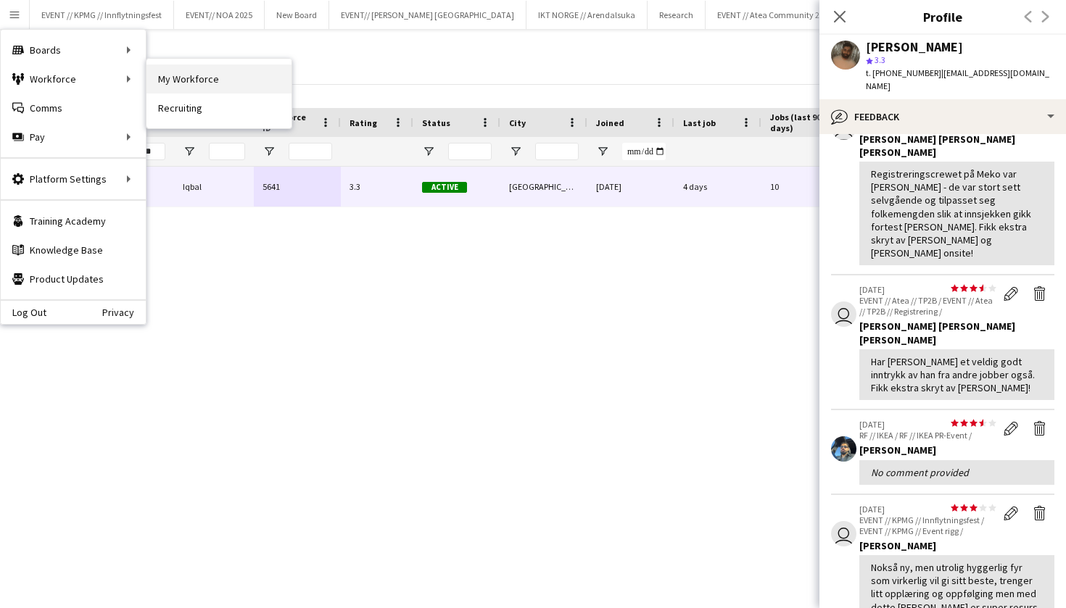
click at [183, 76] on link "My Workforce" at bounding box center [219, 79] width 145 height 29
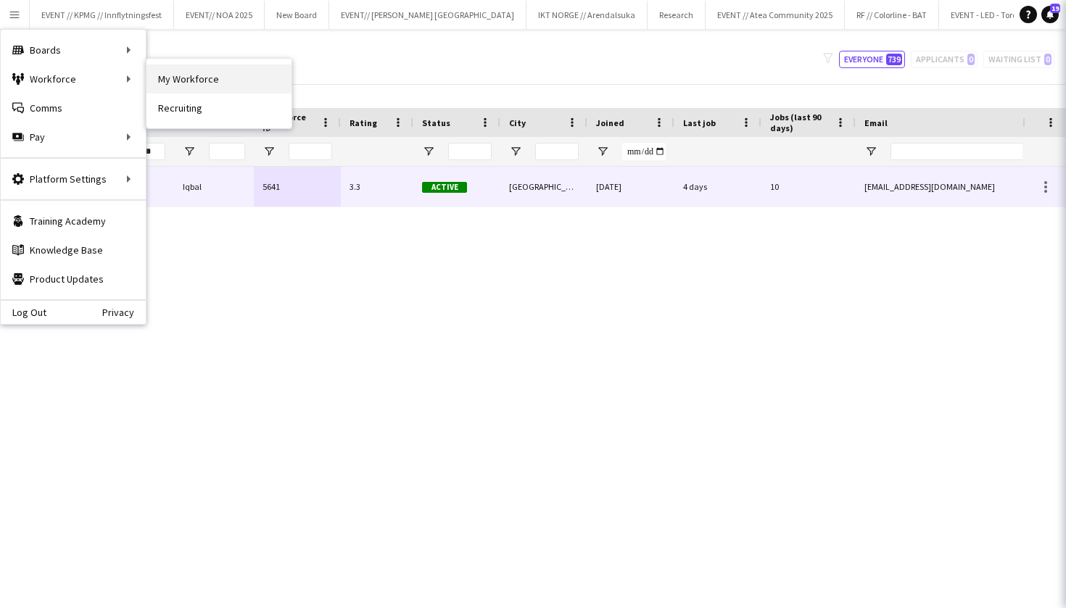
type input "*****"
